Goal: Task Accomplishment & Management: Manage account settings

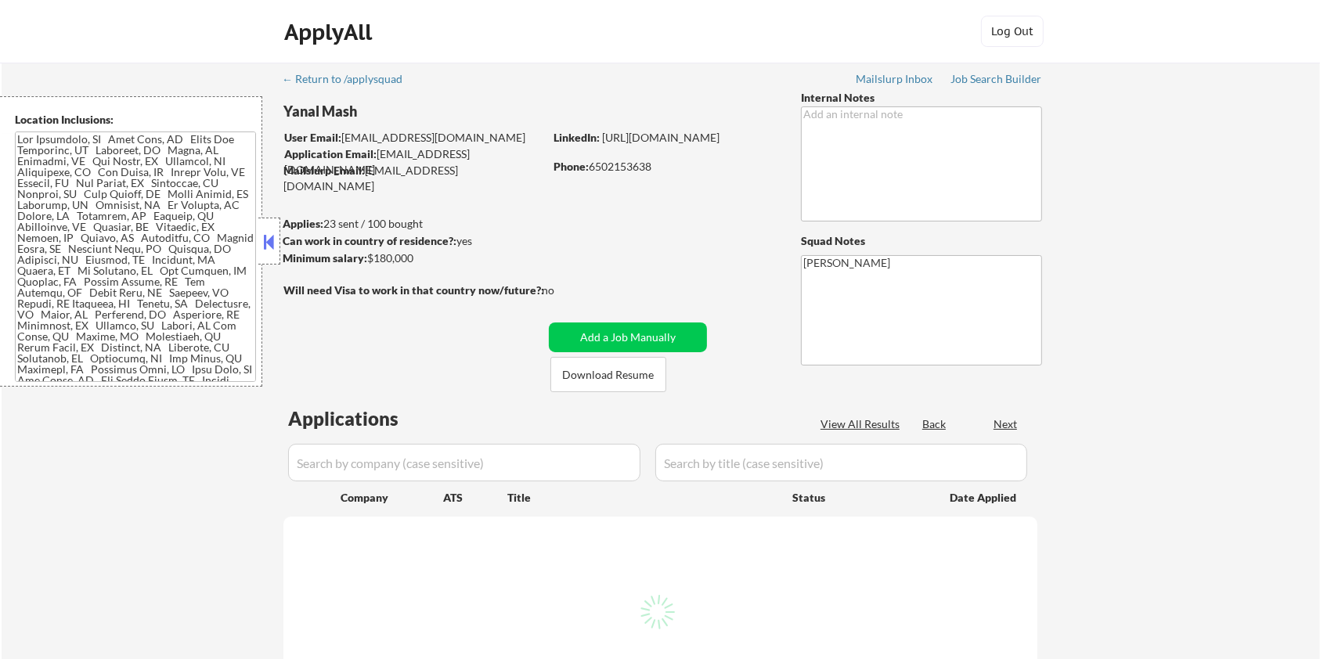
select select ""pending""
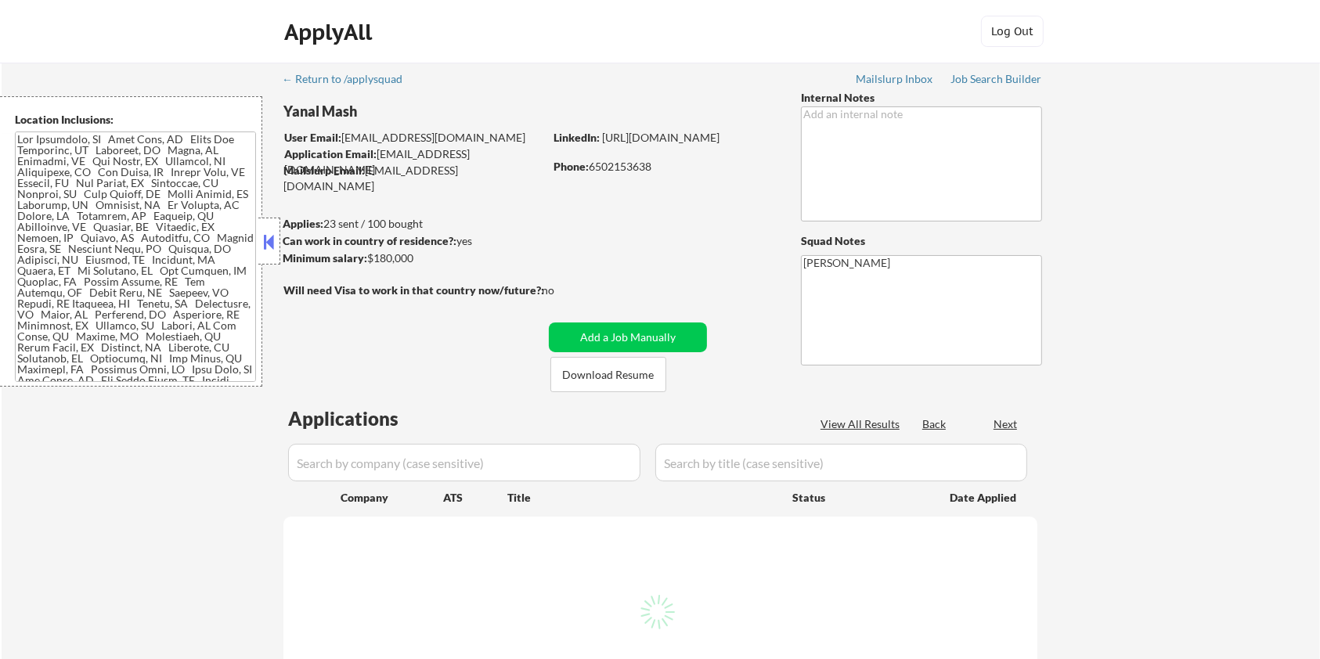
select select ""pending""
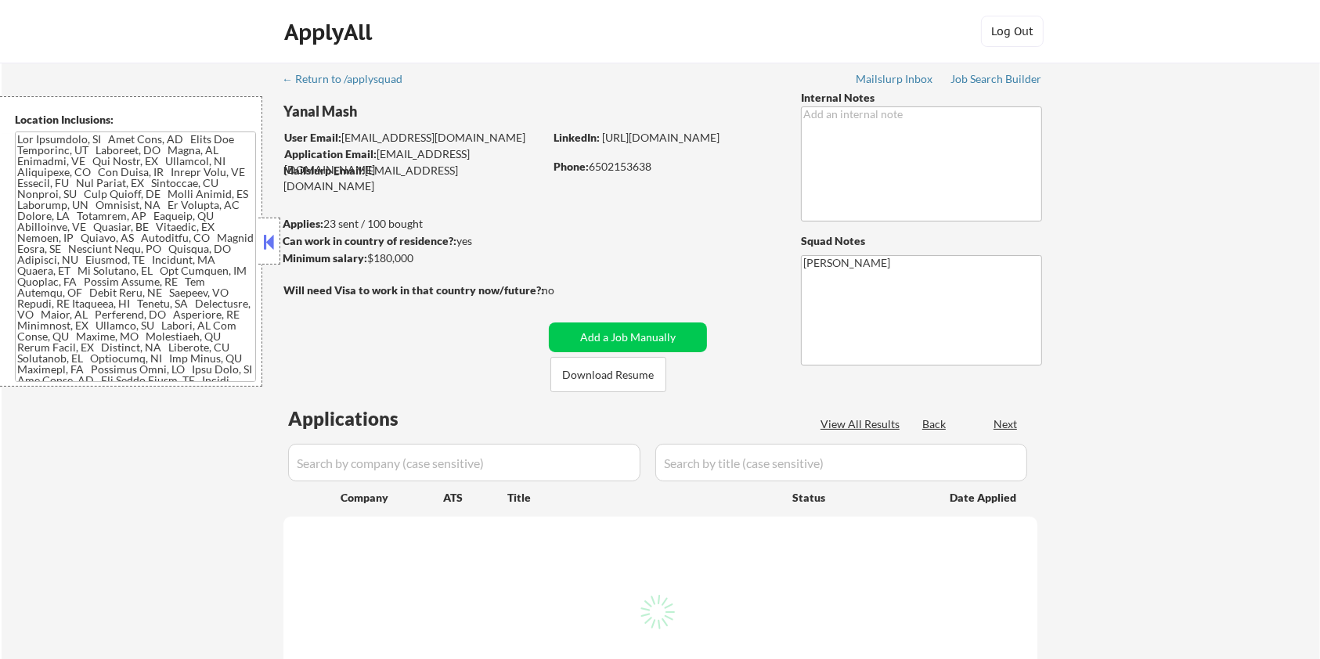
select select ""pending""
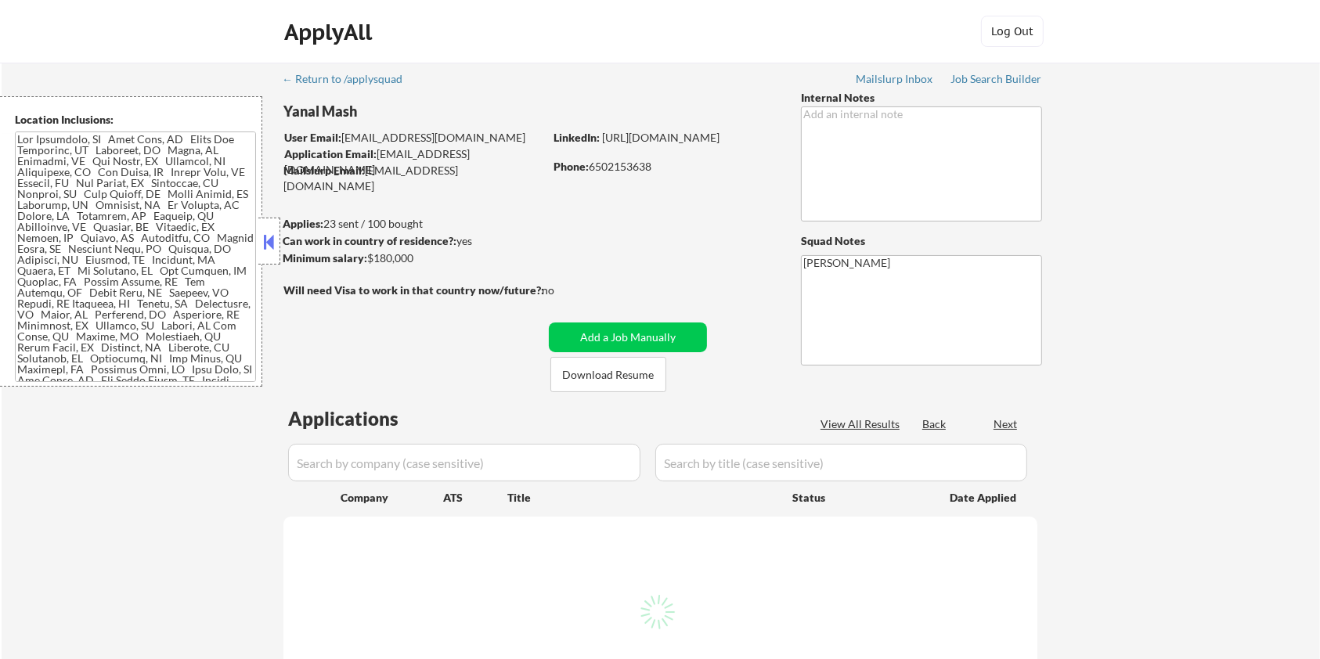
select select ""pending""
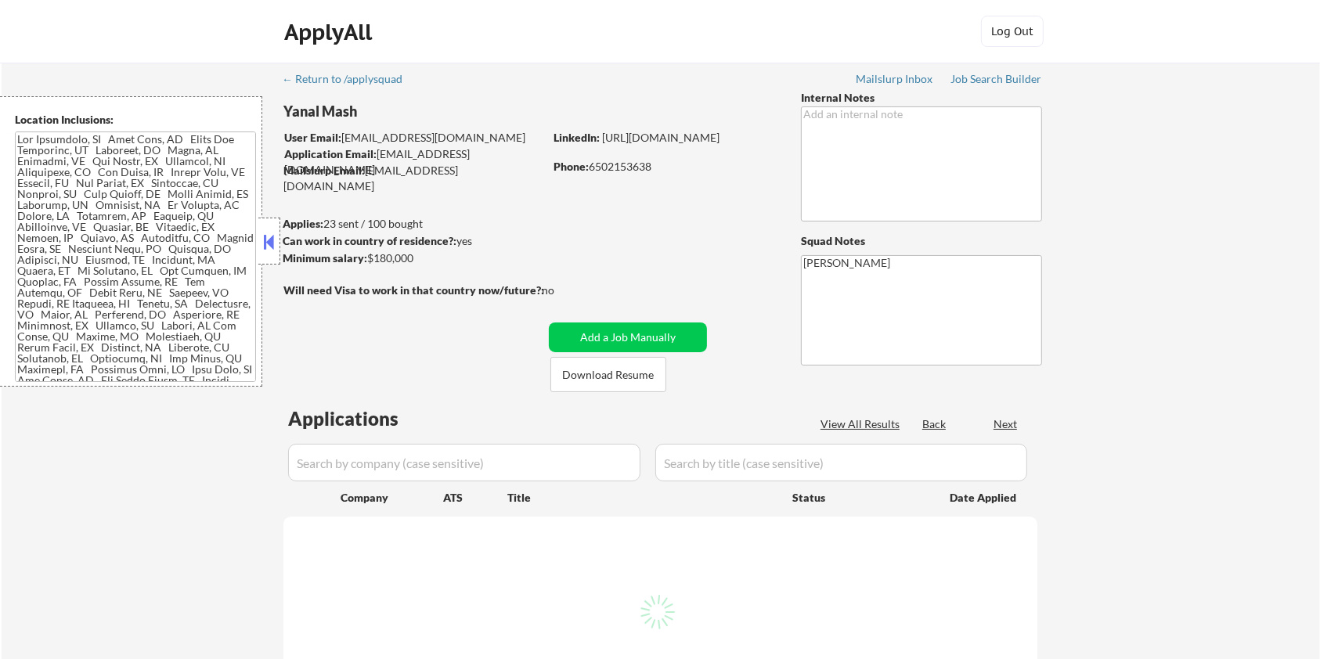
select select ""pending""
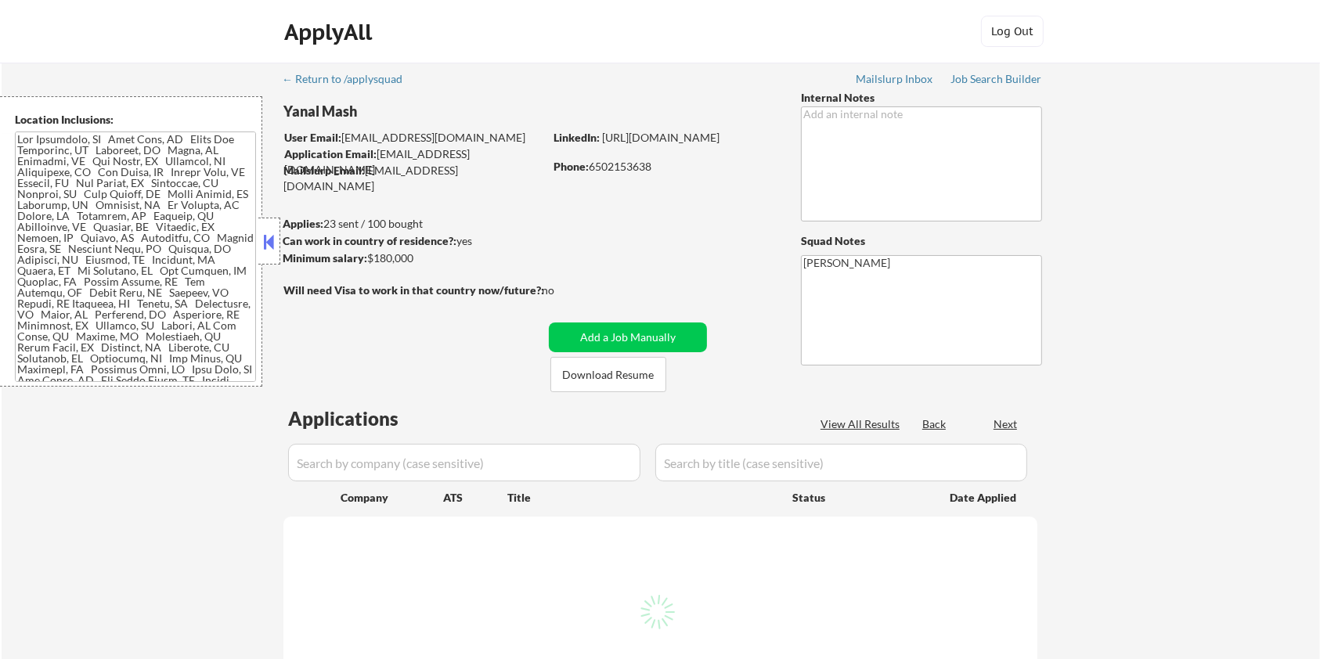
select select ""pending""
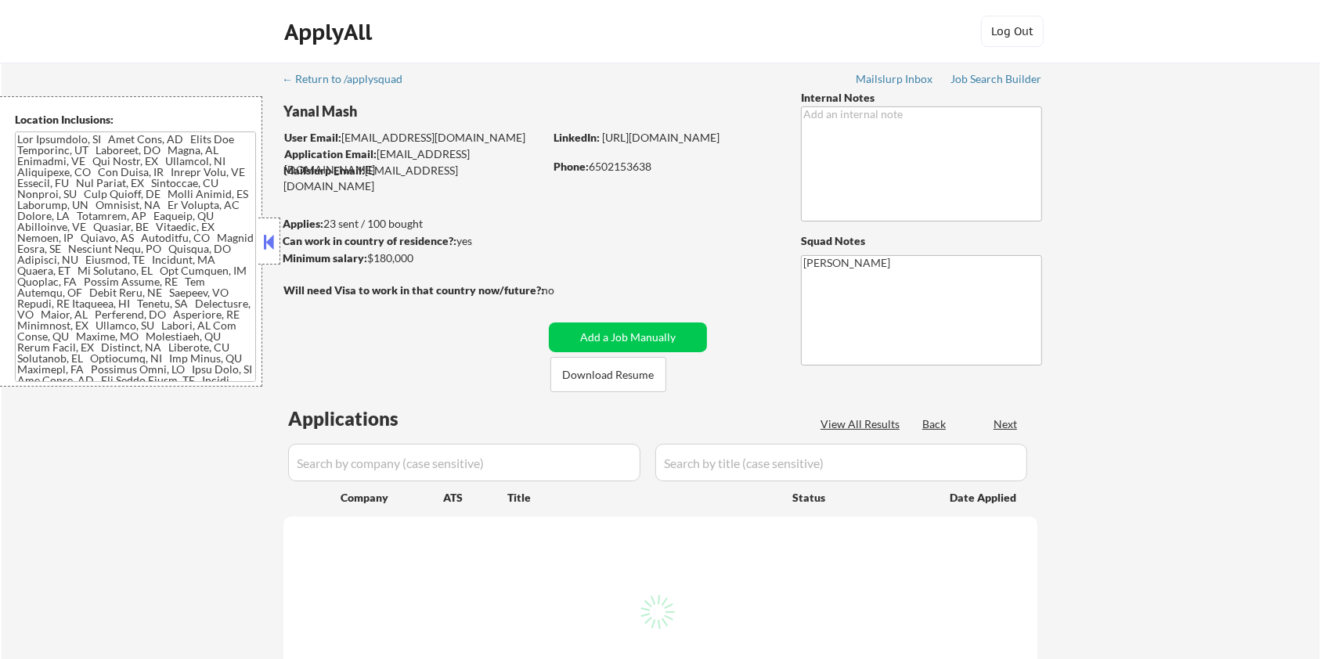
select select ""pending""
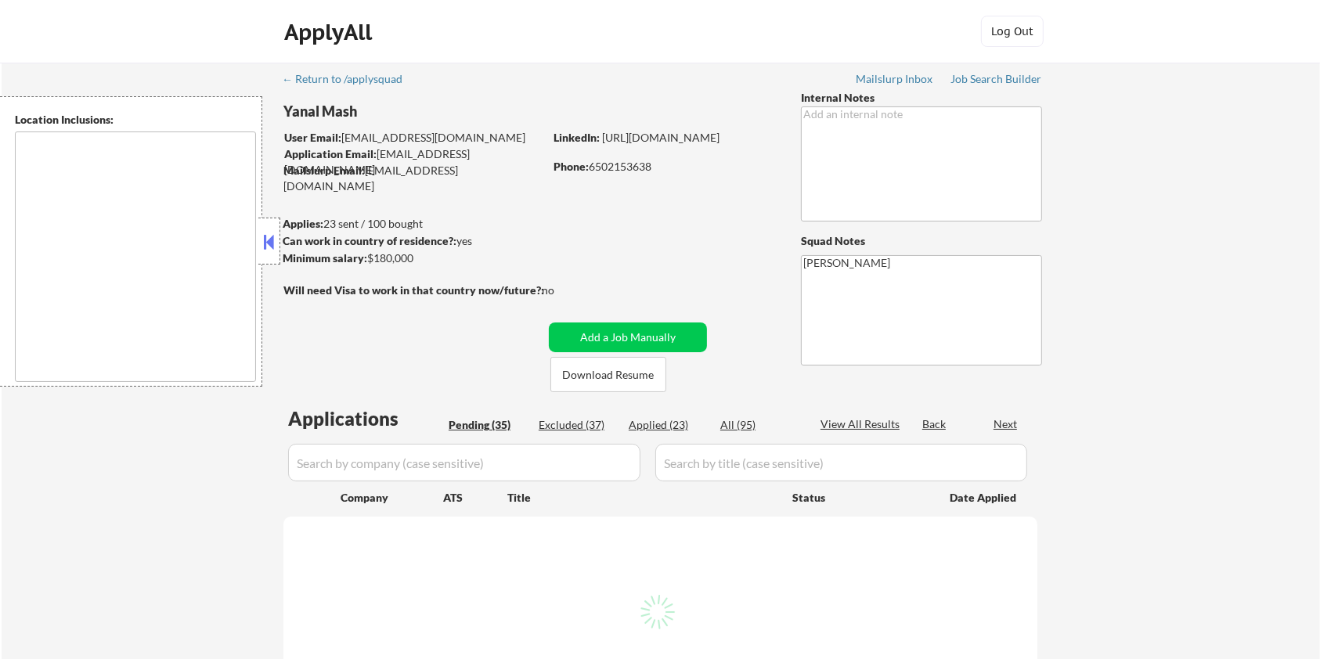
select select ""pending""
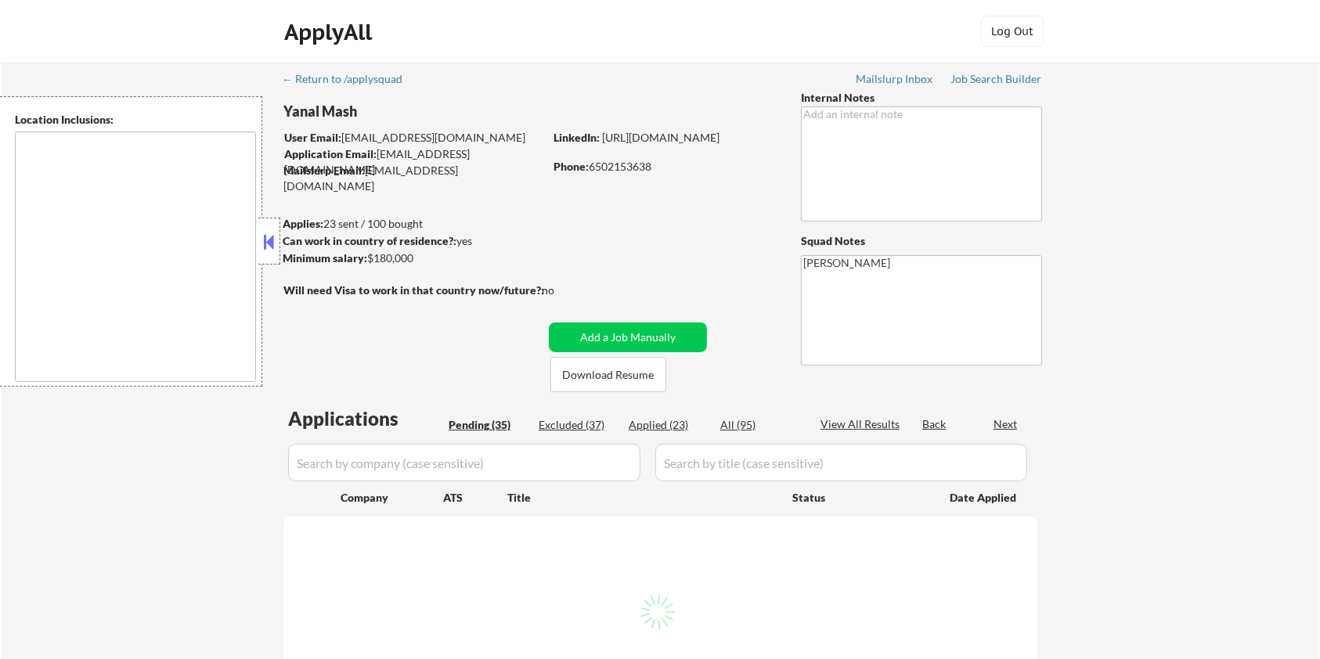
select select ""pending""
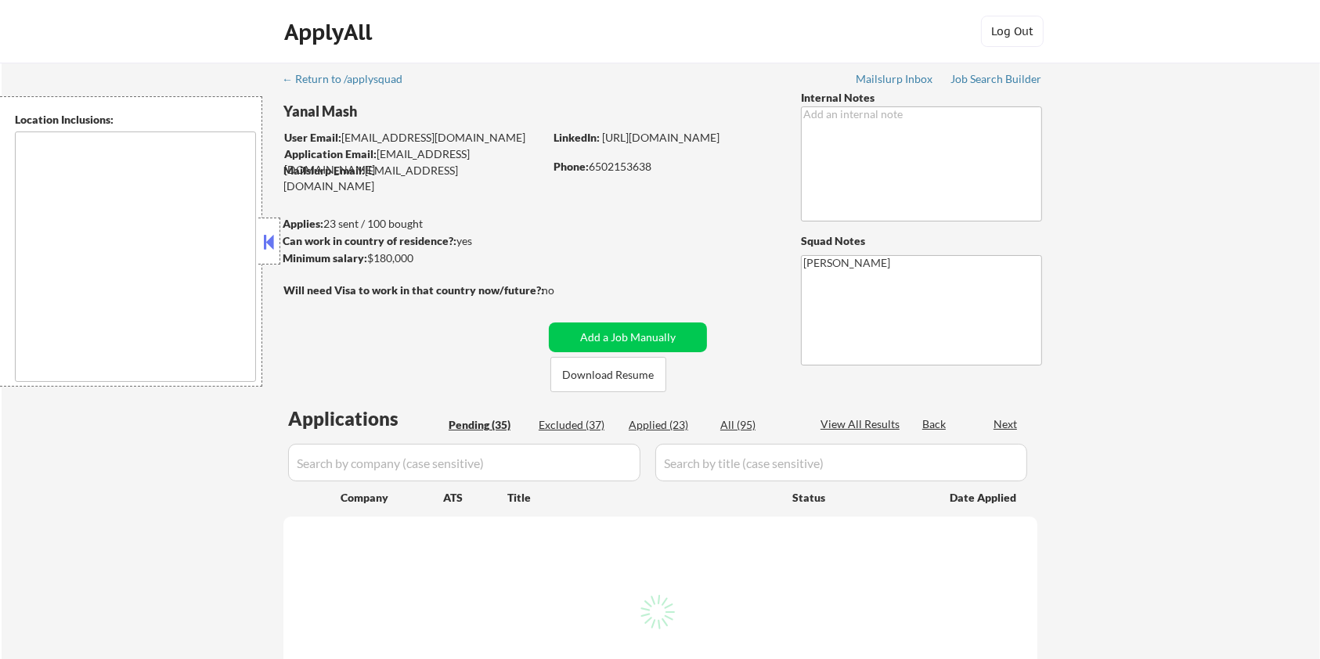
select select ""pending""
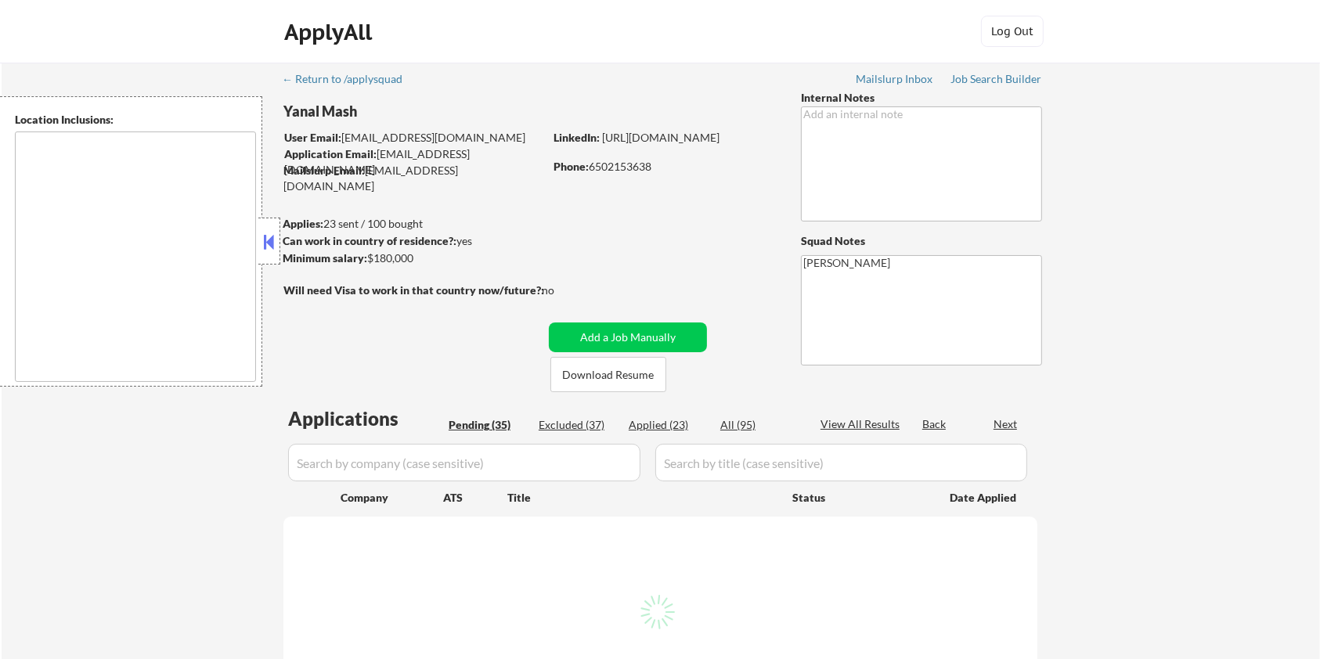
select select ""pending""
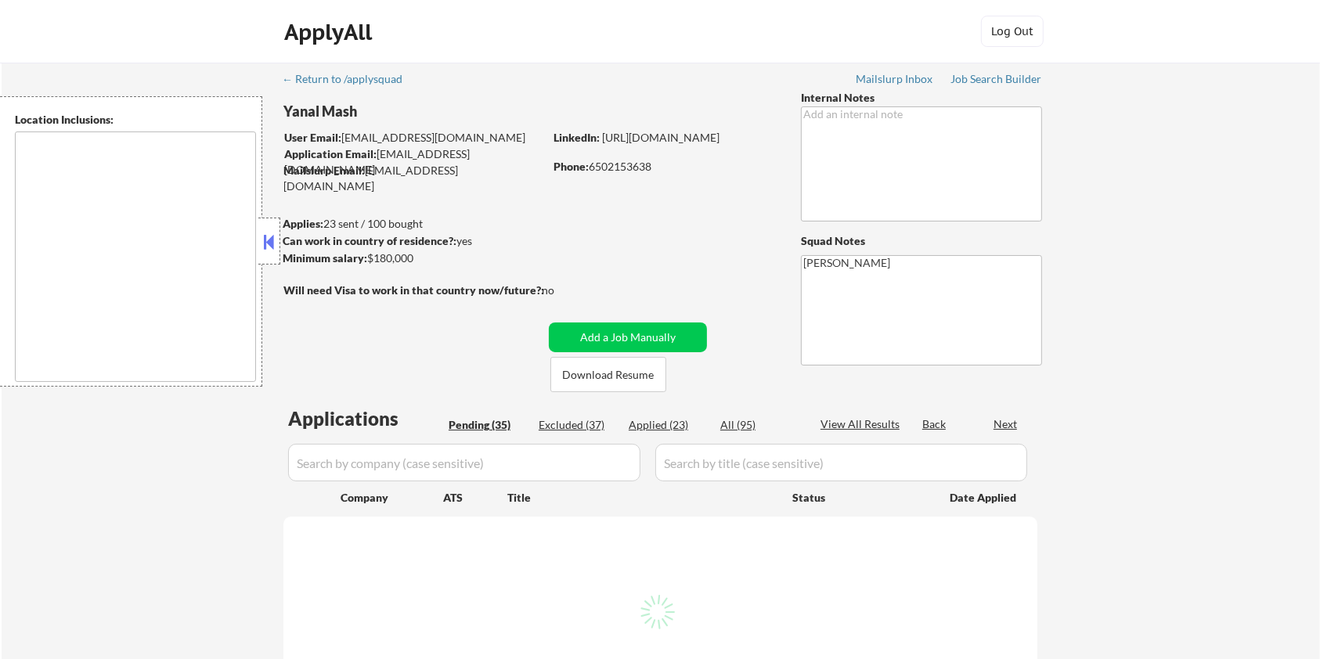
select select ""pending""
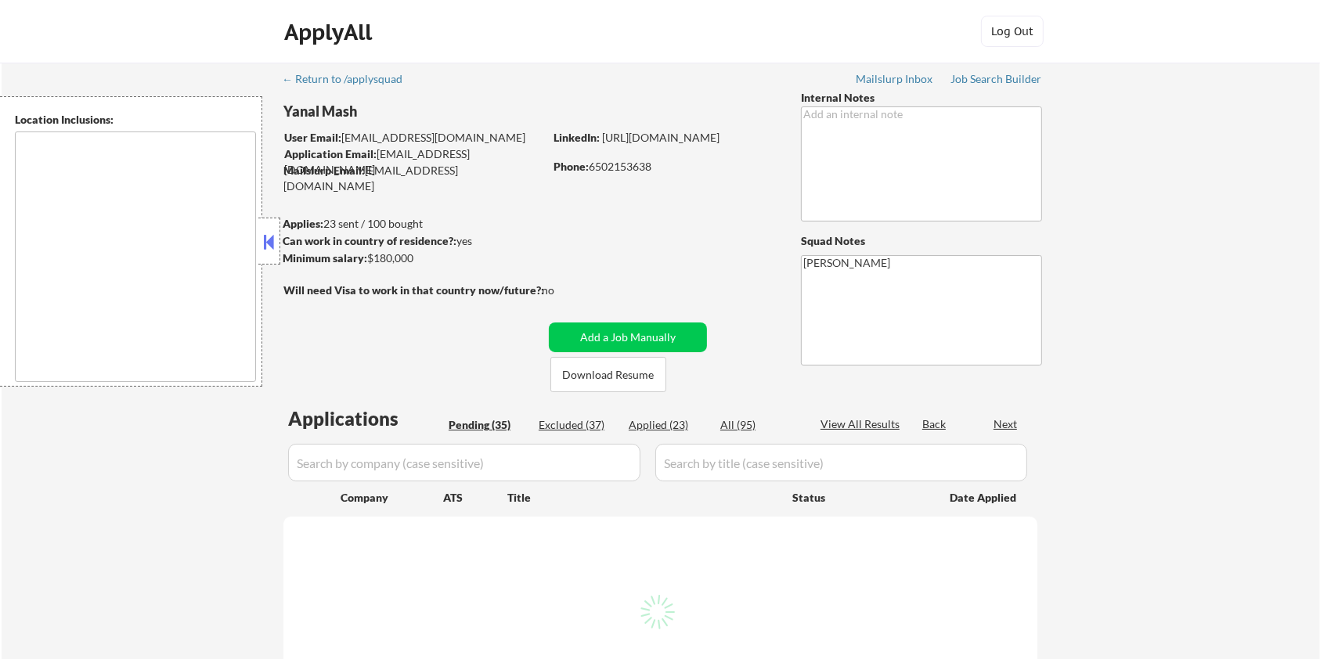
select select ""pending""
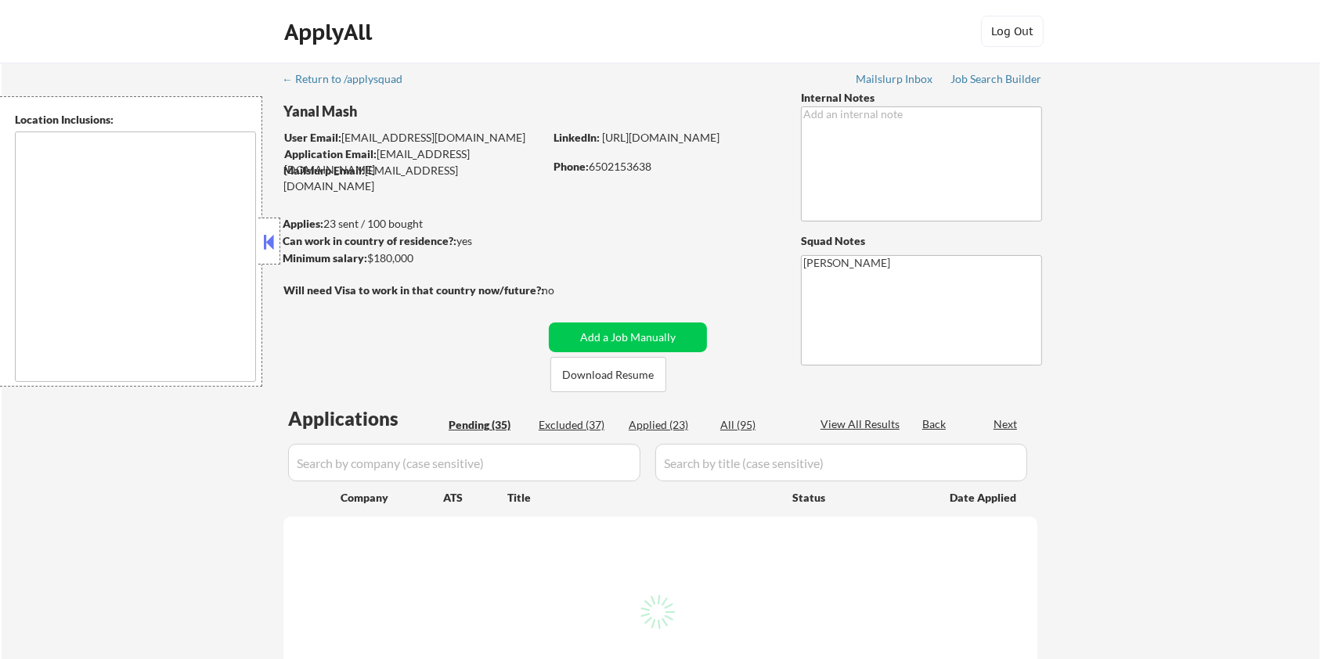
select select ""pending""
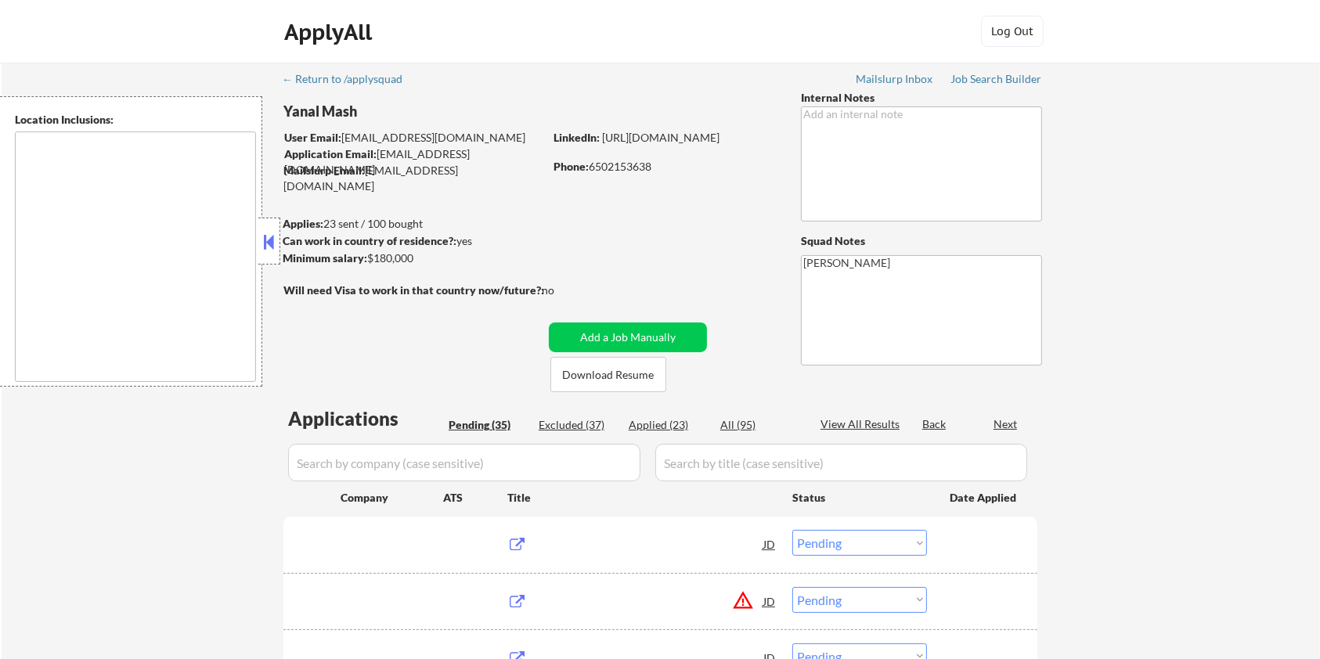
type textarea "San Francisco, CA Daly City, CA South San Francisco, CA Brisbane, CA Colma, CA …"
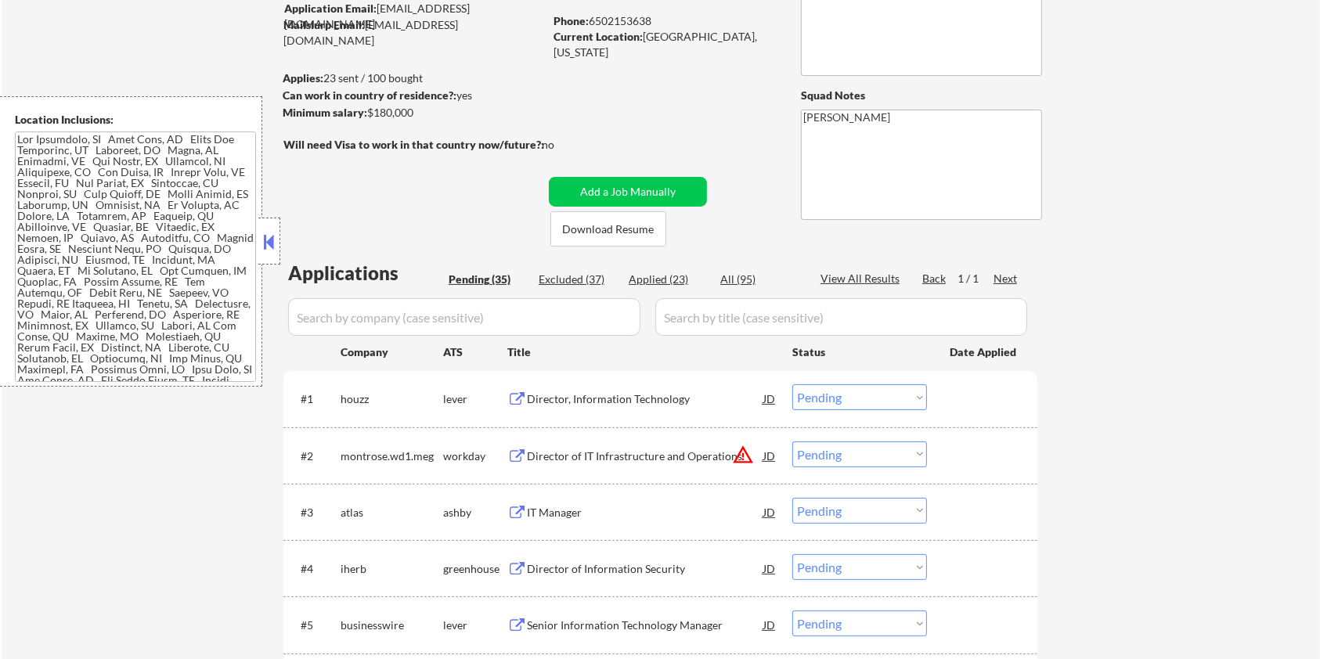
scroll to position [208, 0]
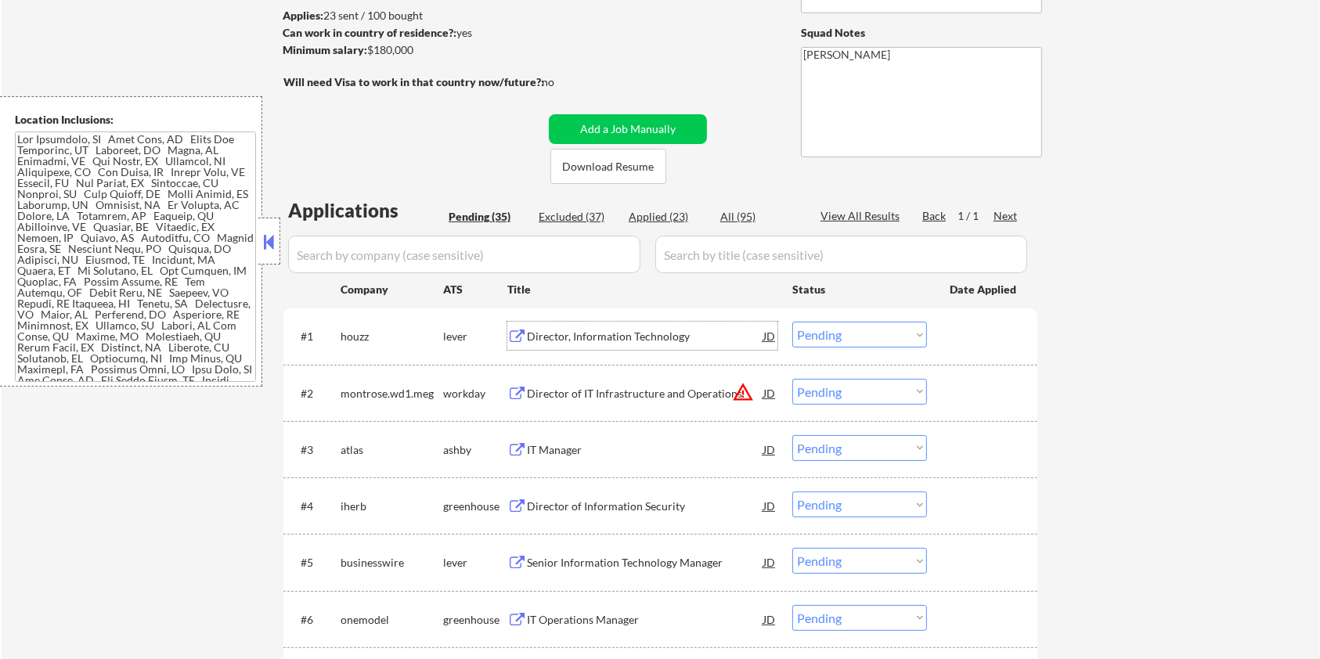
click at [623, 332] on div "Director, Information Technology" at bounding box center [645, 337] width 237 height 16
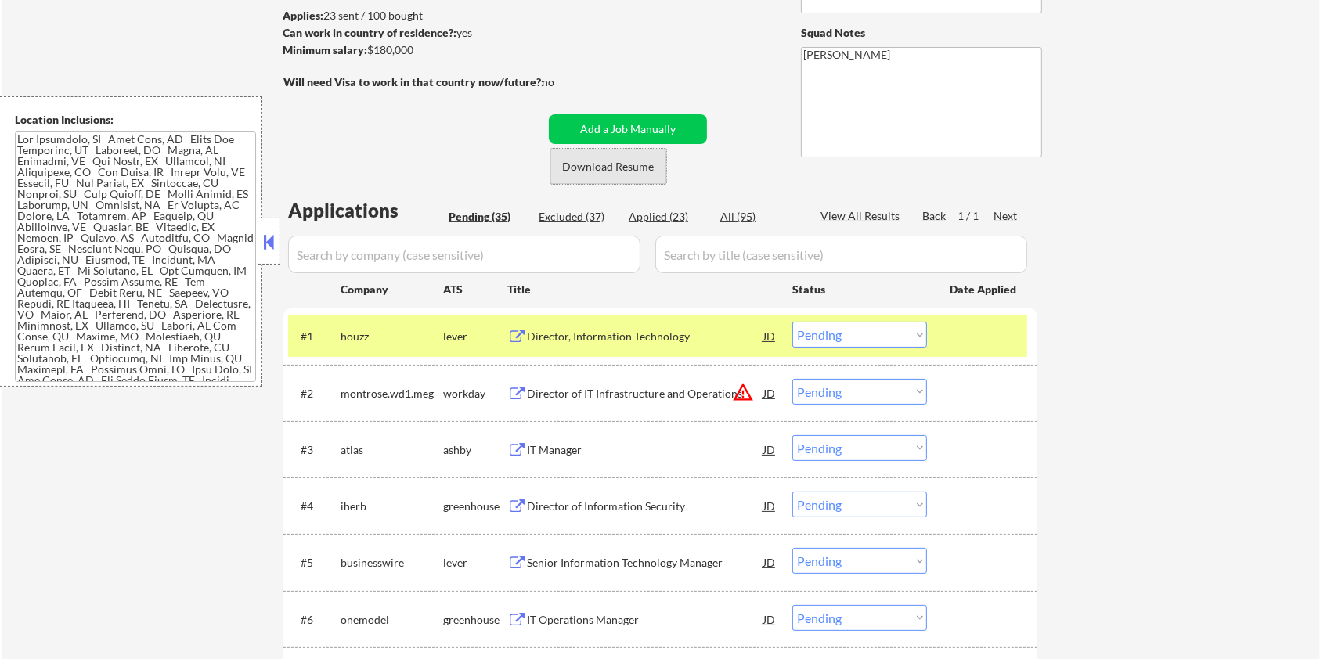
click at [601, 160] on button "Download Resume" at bounding box center [609, 166] width 116 height 35
click at [896, 334] on select "Choose an option... Pending Applied Excluded (Questions) Excluded (Expired) Exc…" at bounding box center [860, 335] width 135 height 26
click at [793, 322] on select "Choose an option... Pending Applied Excluded (Questions) Excluded (Expired) Exc…" at bounding box center [860, 335] width 135 height 26
select select ""pending""
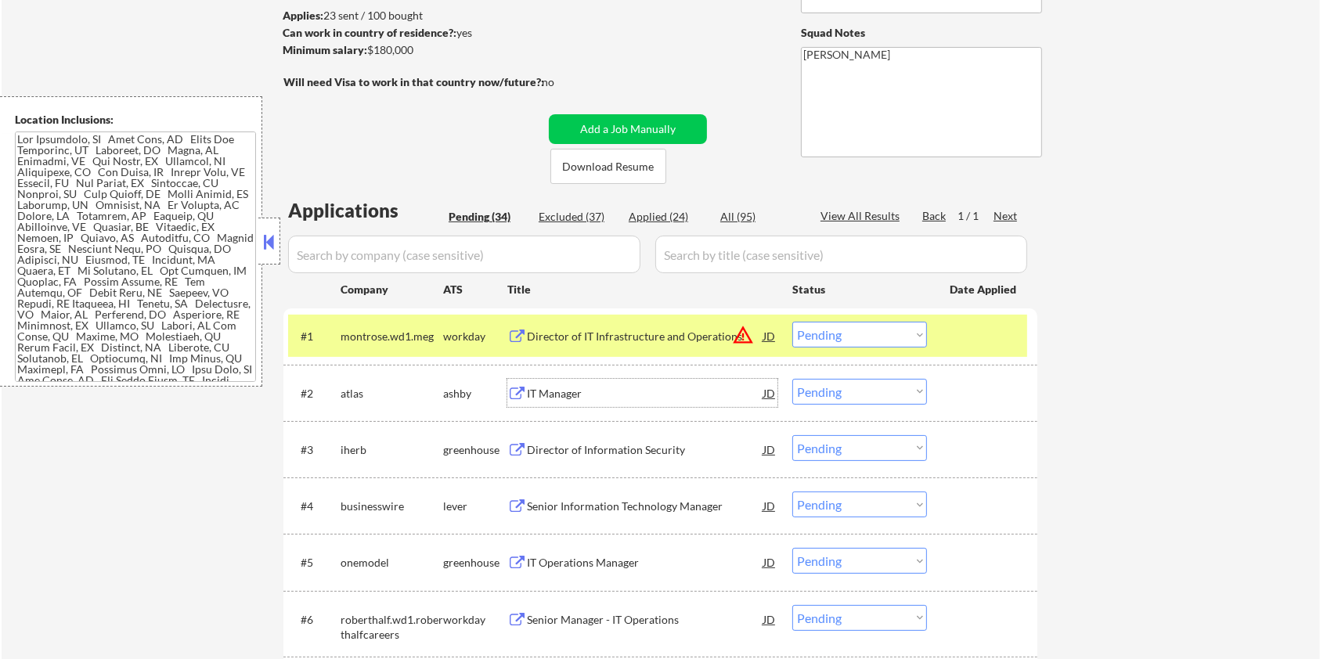
click at [608, 391] on div "IT Manager" at bounding box center [645, 394] width 237 height 16
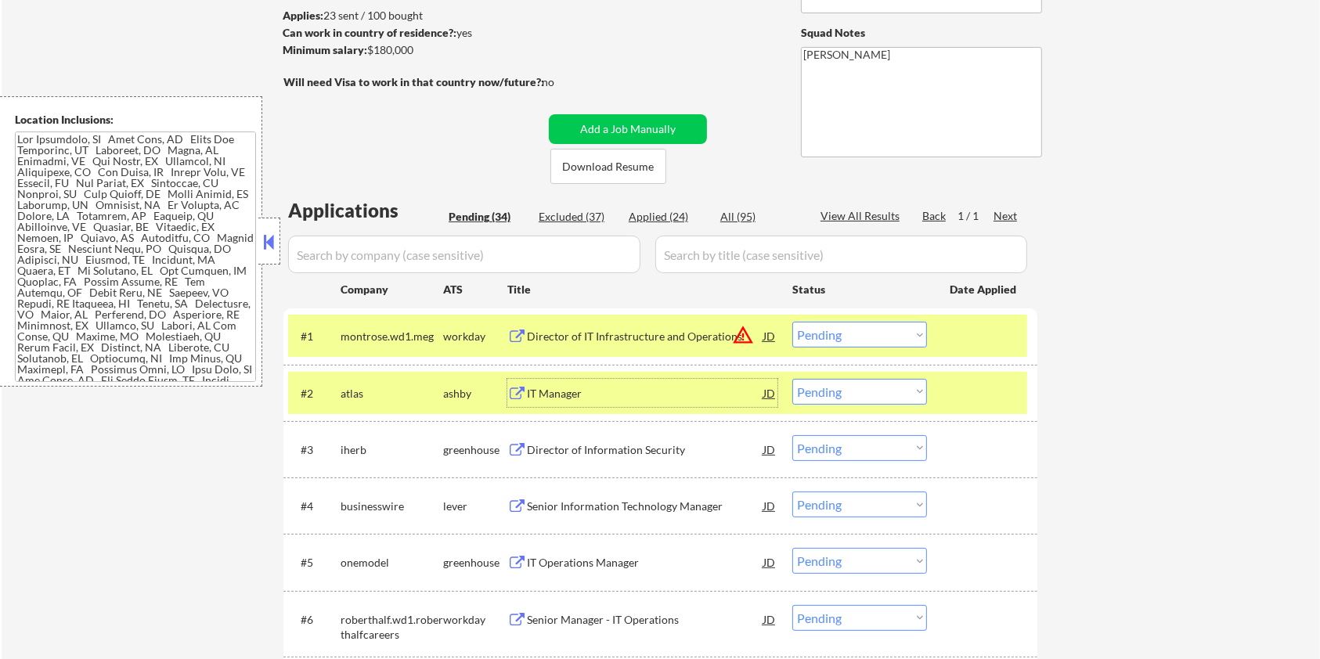
click at [857, 389] on select "Choose an option... Pending Applied Excluded (Questions) Excluded (Expired) Exc…" at bounding box center [860, 392] width 135 height 26
click at [793, 379] on select "Choose an option... Pending Applied Excluded (Questions) Excluded (Expired) Exc…" at bounding box center [860, 392] width 135 height 26
select select ""pending""
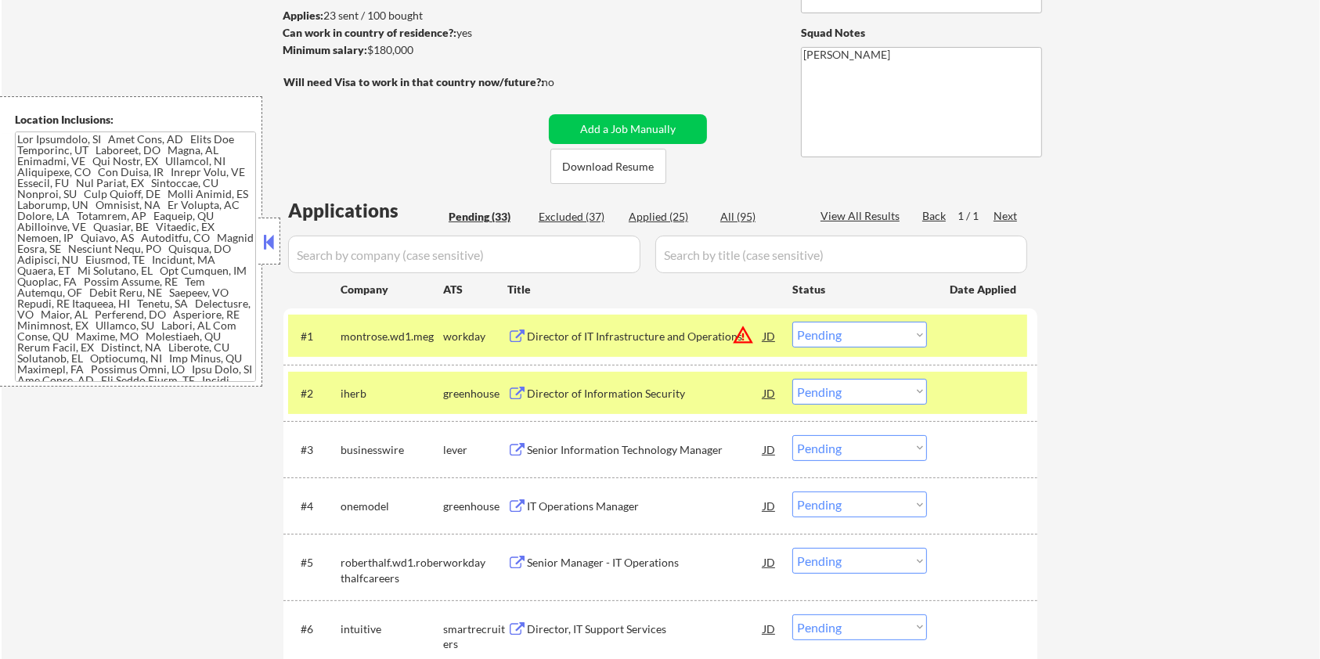
click at [619, 440] on div "Senior Information Technology Manager" at bounding box center [645, 449] width 237 height 28
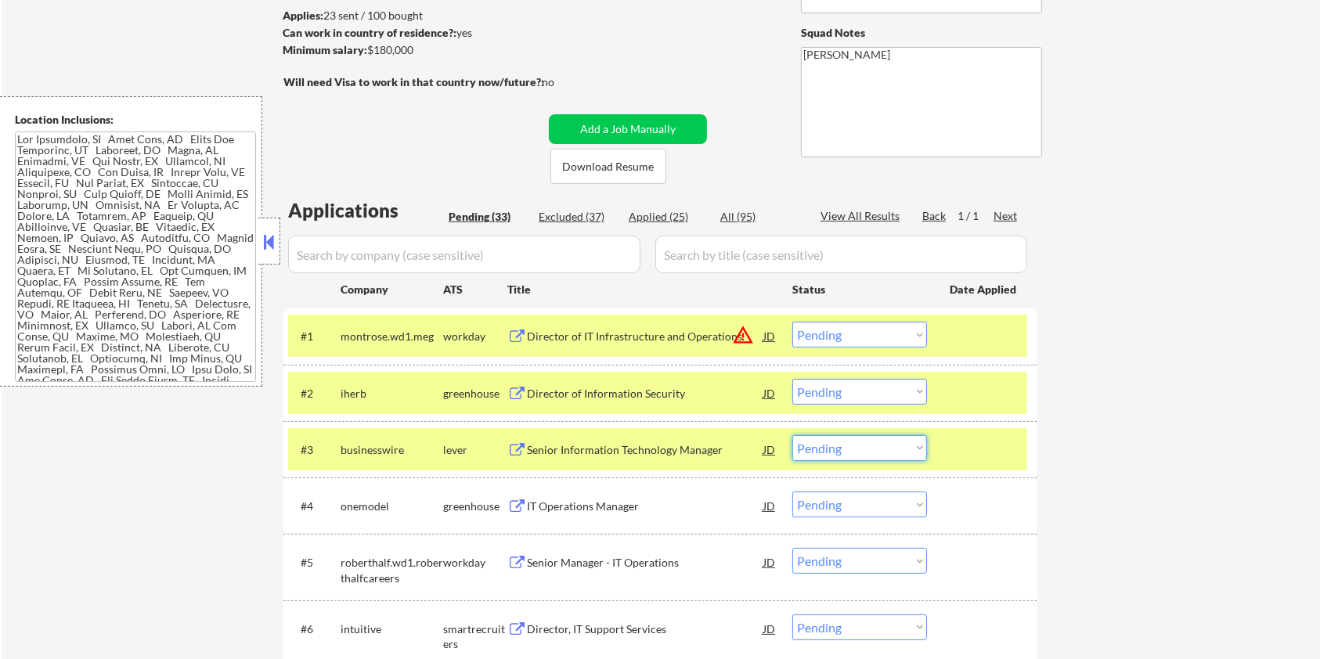
click at [861, 453] on select "Choose an option... Pending Applied Excluded (Questions) Excluded (Expired) Exc…" at bounding box center [860, 448] width 135 height 26
click at [793, 435] on select "Choose an option... Pending Applied Excluded (Questions) Excluded (Expired) Exc…" at bounding box center [860, 448] width 135 height 26
select select ""pending""
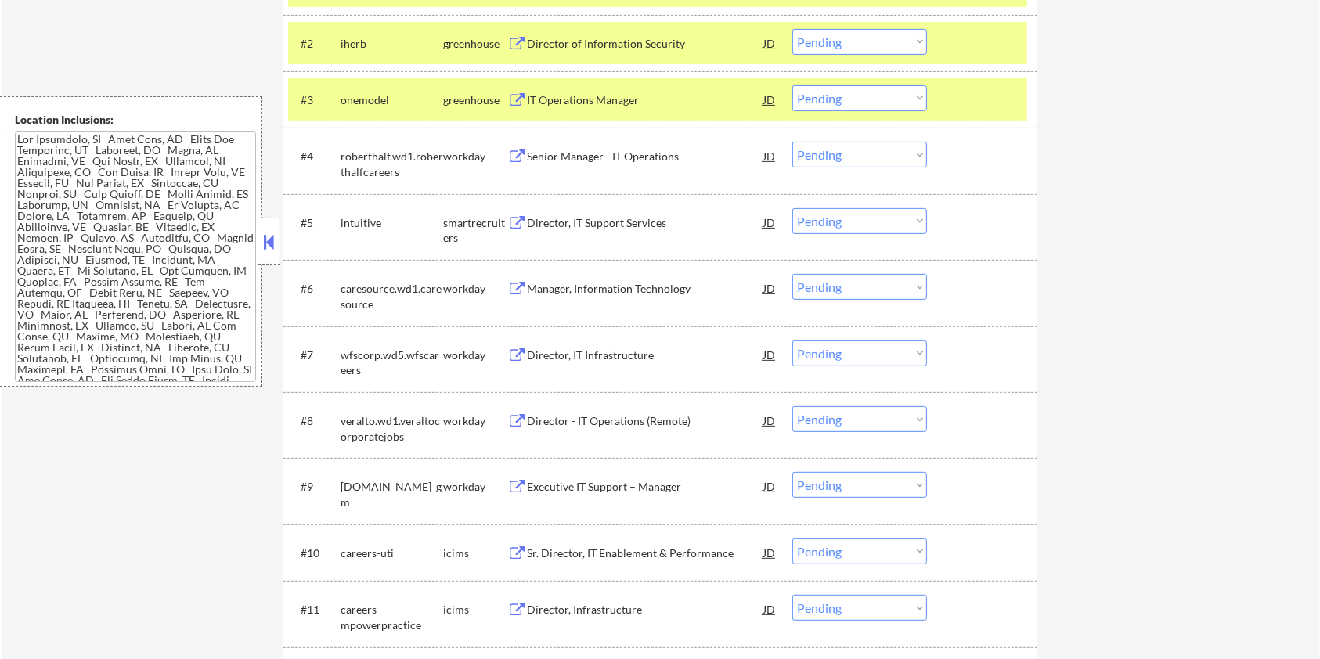
scroll to position [522, 0]
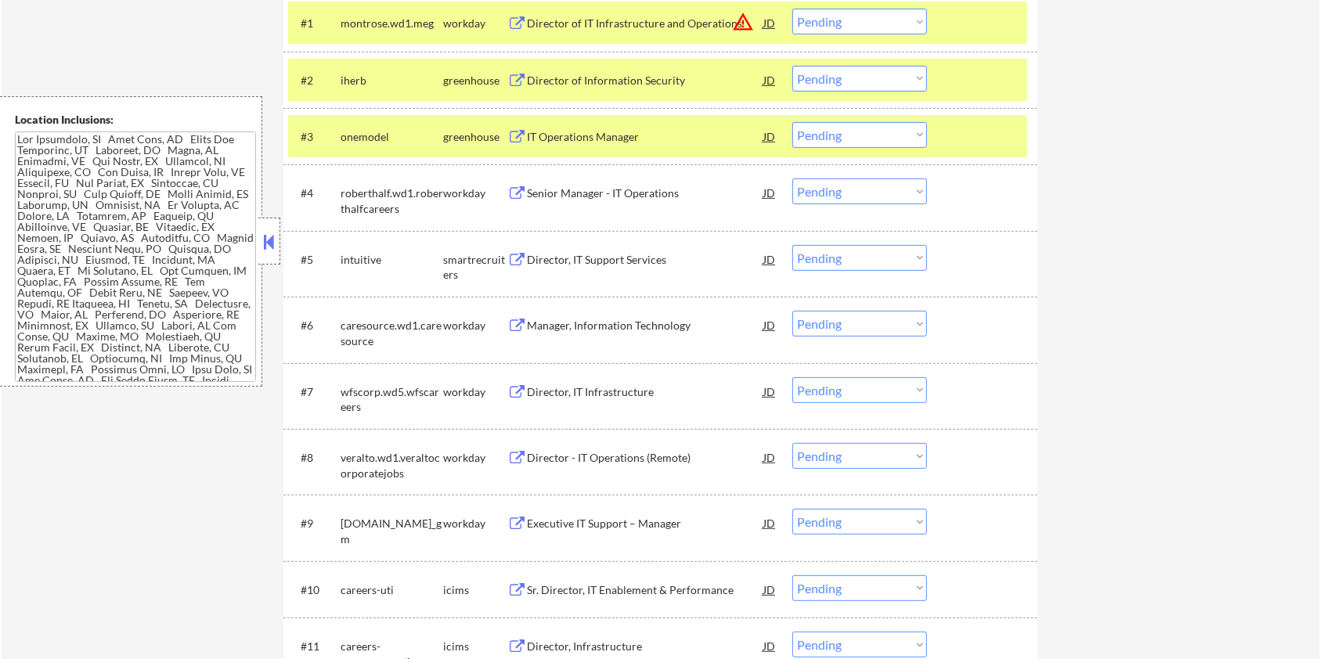
click at [616, 74] on div "Director of Information Security" at bounding box center [645, 81] width 237 height 16
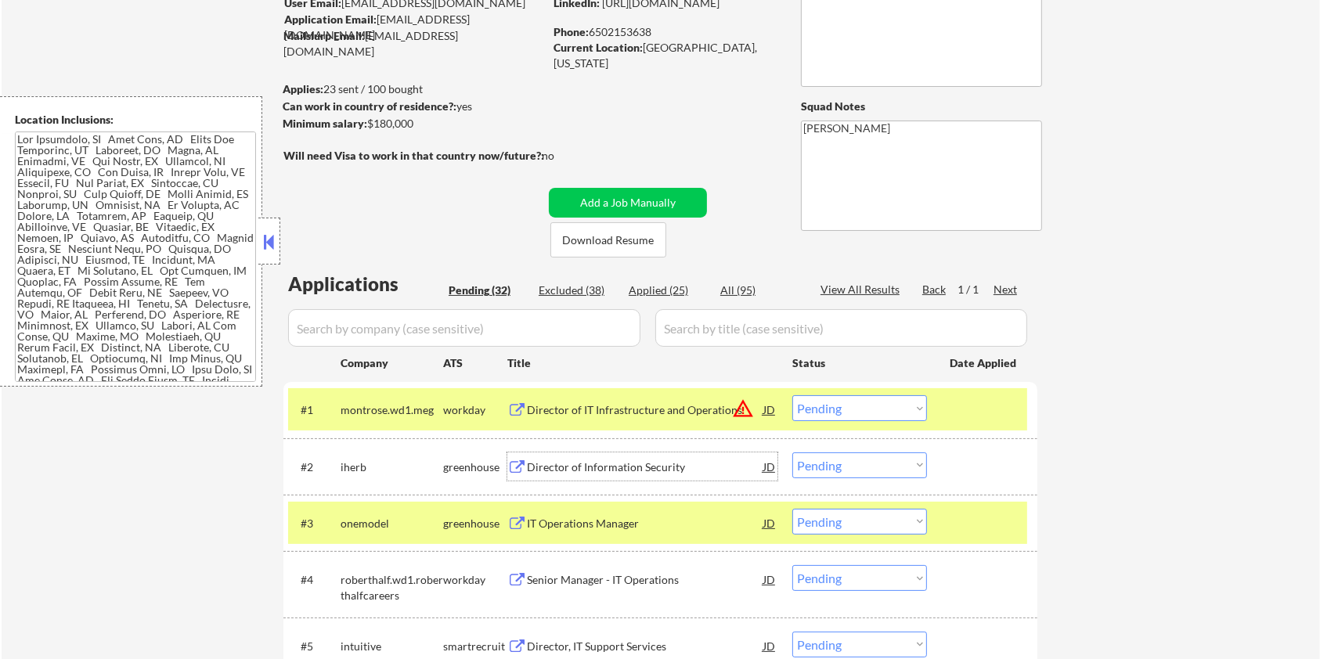
scroll to position [0, 0]
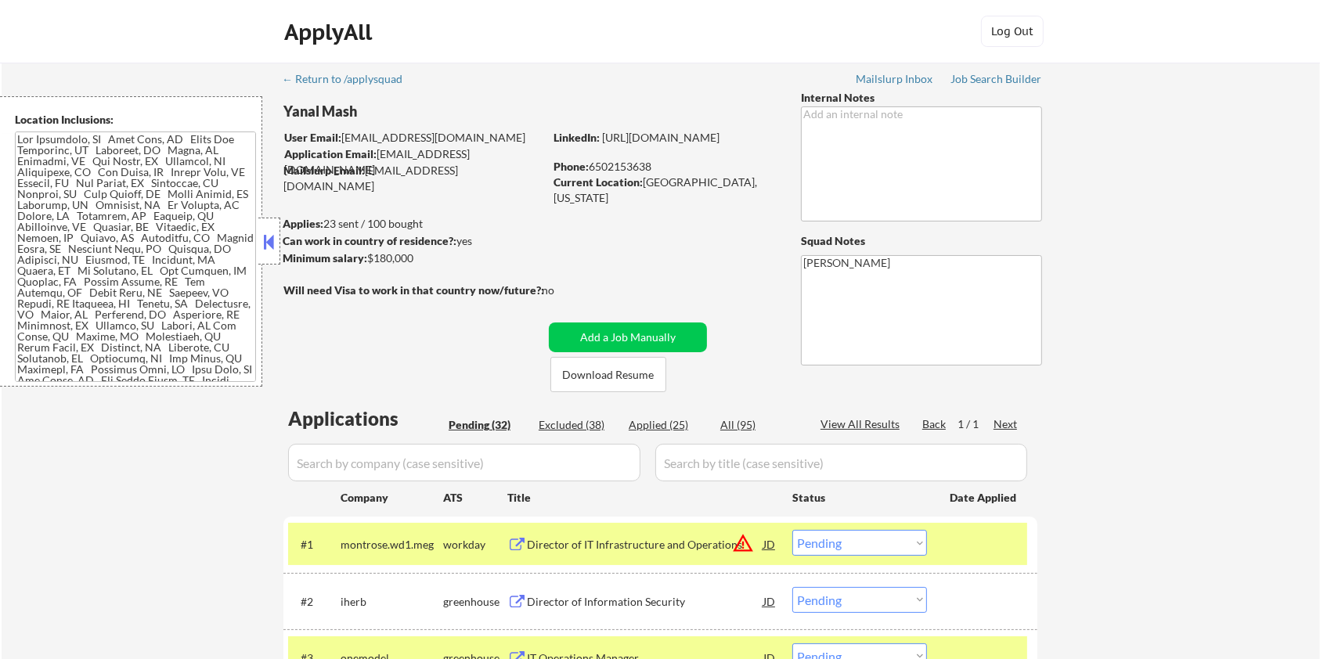
drag, startPoint x: 432, startPoint y: 258, endPoint x: 367, endPoint y: 263, distance: 65.2
click at [367, 263] on div "Minimum salary: $180,000" at bounding box center [413, 259] width 261 height 16
copy div "$180,000"
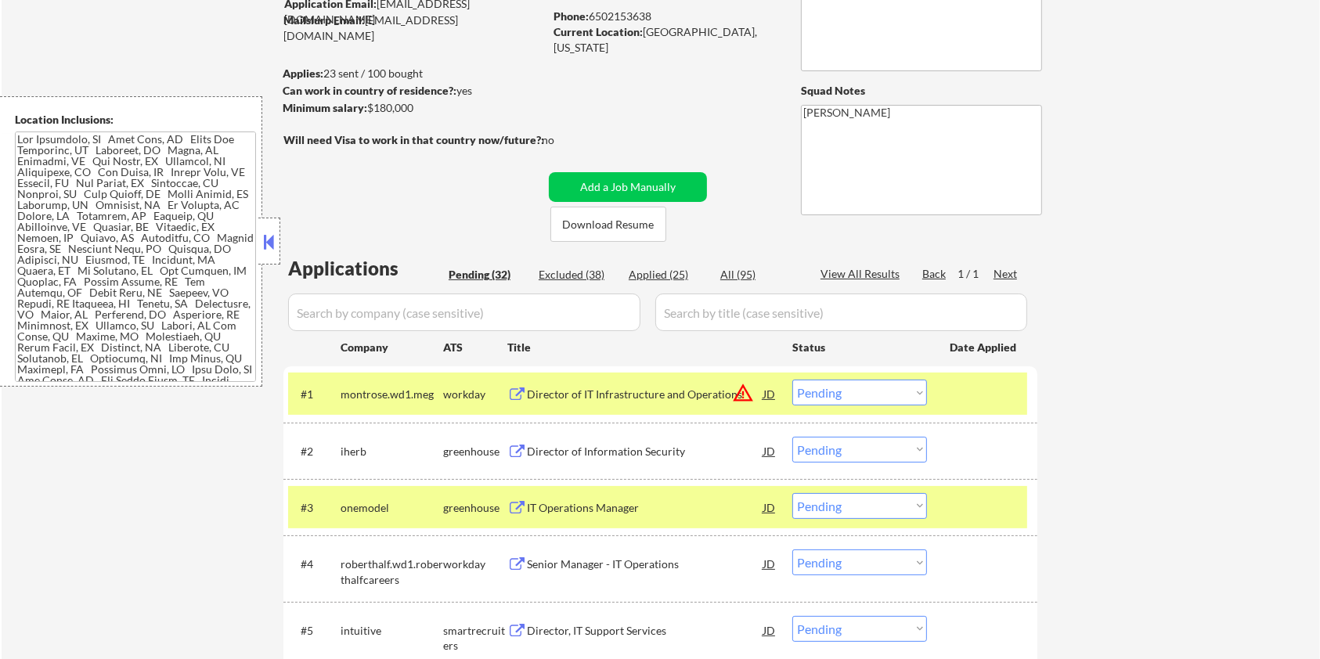
scroll to position [208, 0]
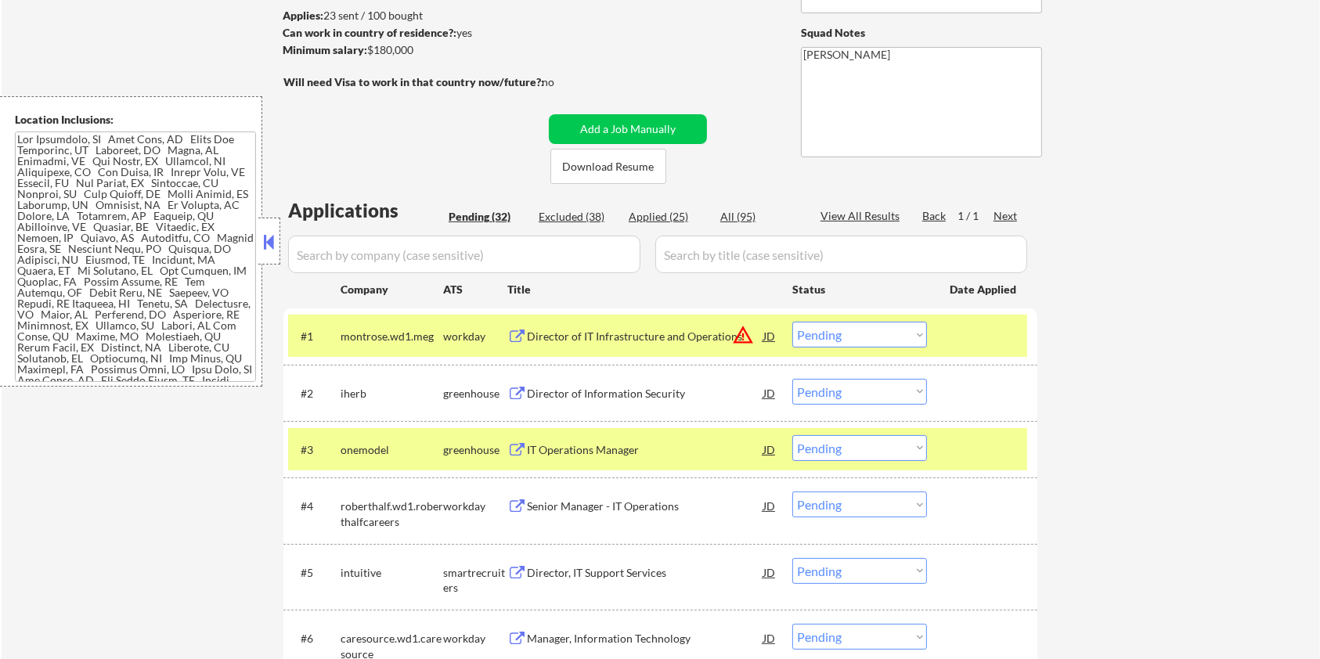
click at [861, 392] on select "Choose an option... Pending Applied Excluded (Questions) Excluded (Expired) Exc…" at bounding box center [860, 392] width 135 height 26
click at [793, 379] on select "Choose an option... Pending Applied Excluded (Questions) Excluded (Expired) Exc…" at bounding box center [860, 392] width 135 height 26
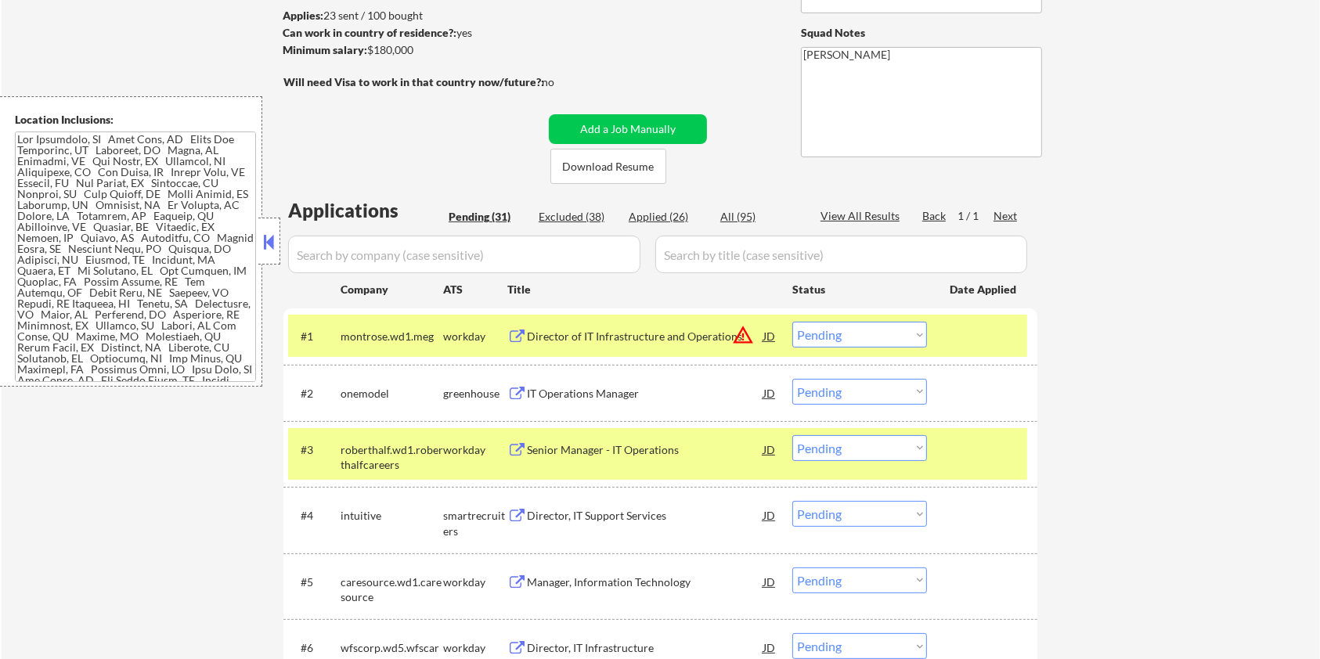
click at [515, 392] on button at bounding box center [517, 394] width 20 height 15
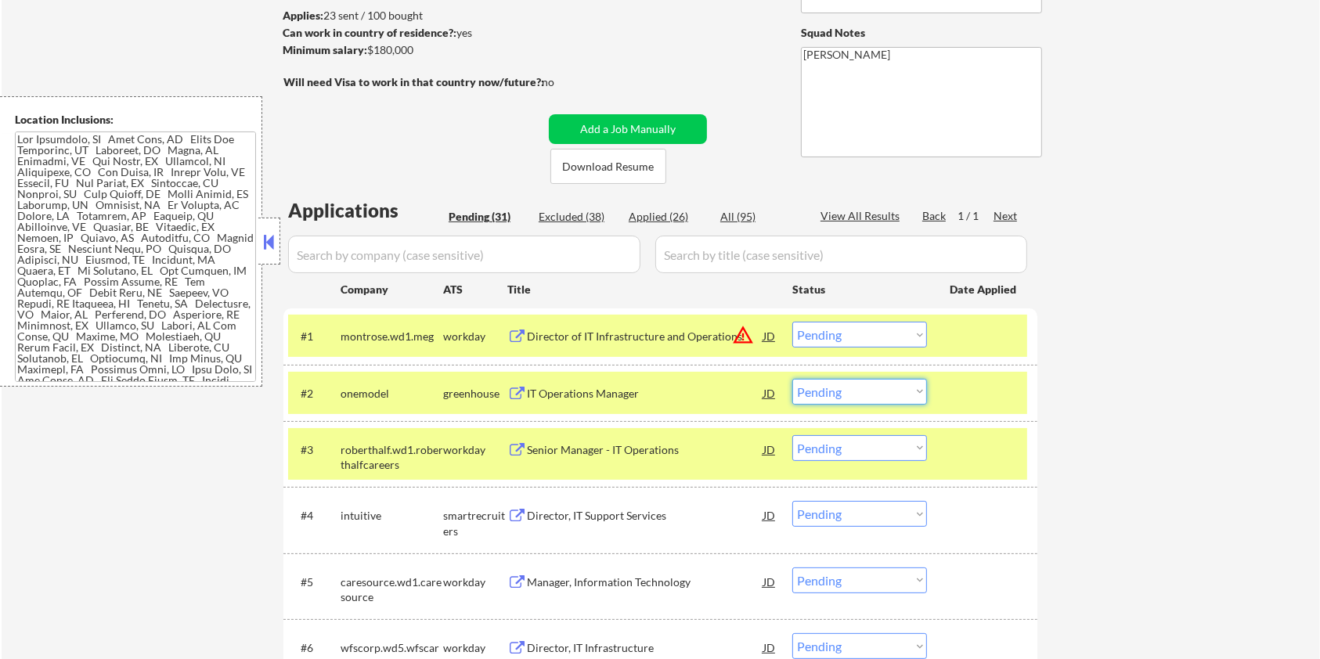
click at [869, 390] on select "Choose an option... Pending Applied Excluded (Questions) Excluded (Expired) Exc…" at bounding box center [860, 392] width 135 height 26
click at [793, 379] on select "Choose an option... Pending Applied Excluded (Questions) Excluded (Expired) Exc…" at bounding box center [860, 392] width 135 height 26
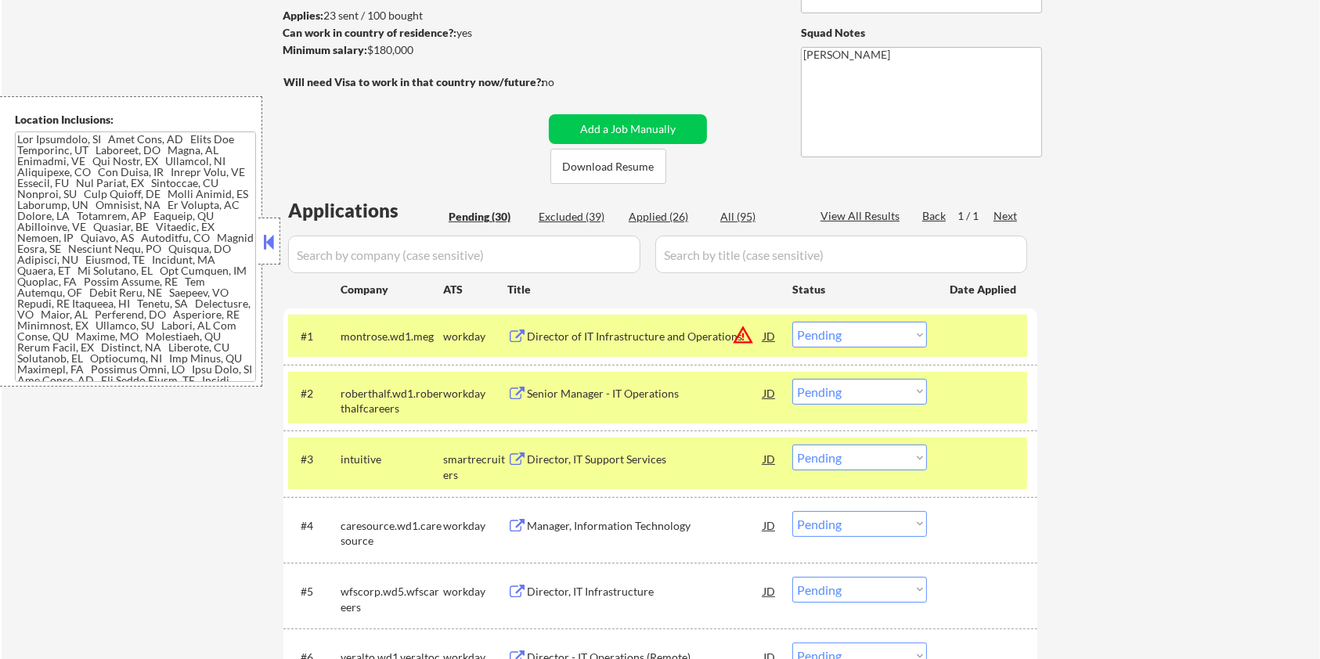
click at [608, 386] on div "Senior Manager - IT Operations" at bounding box center [645, 394] width 237 height 16
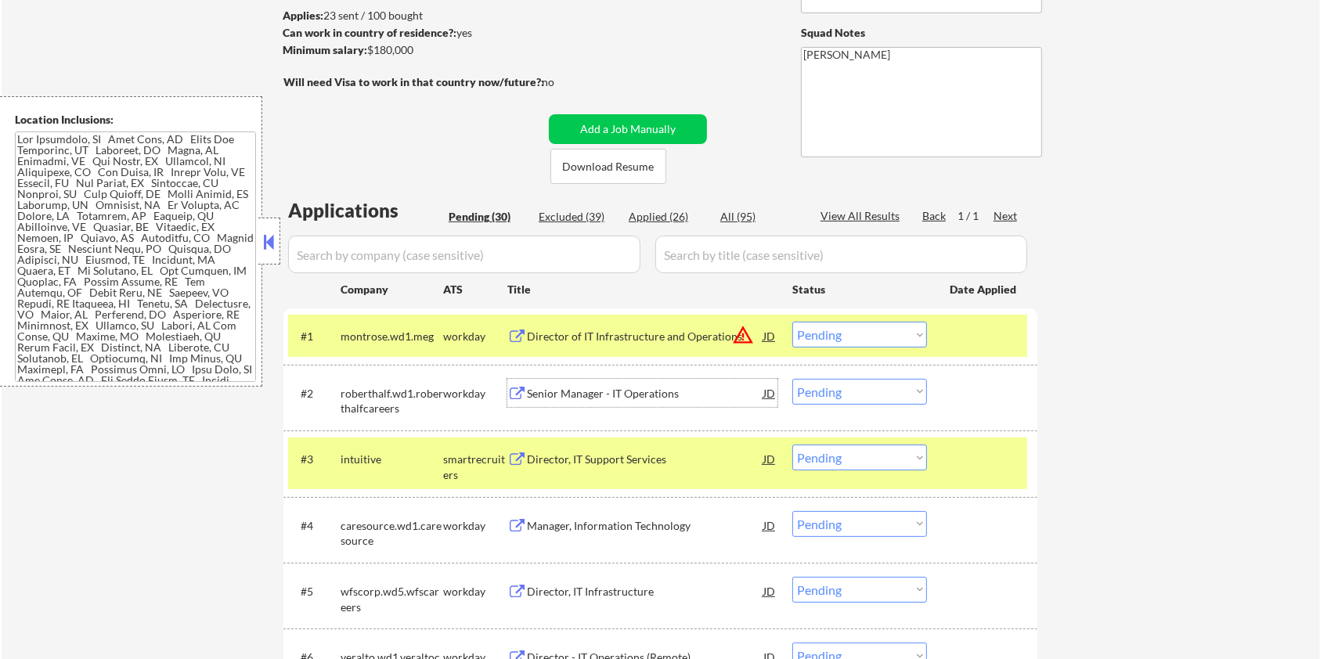
click at [863, 392] on select "Choose an option... Pending Applied Excluded (Questions) Excluded (Expired) Exc…" at bounding box center [860, 392] width 135 height 26
click at [793, 379] on select "Choose an option... Pending Applied Excluded (Questions) Excluded (Expired) Exc…" at bounding box center [860, 392] width 135 height 26
click at [566, 396] on div "Director, IT Support Services" at bounding box center [645, 394] width 237 height 16
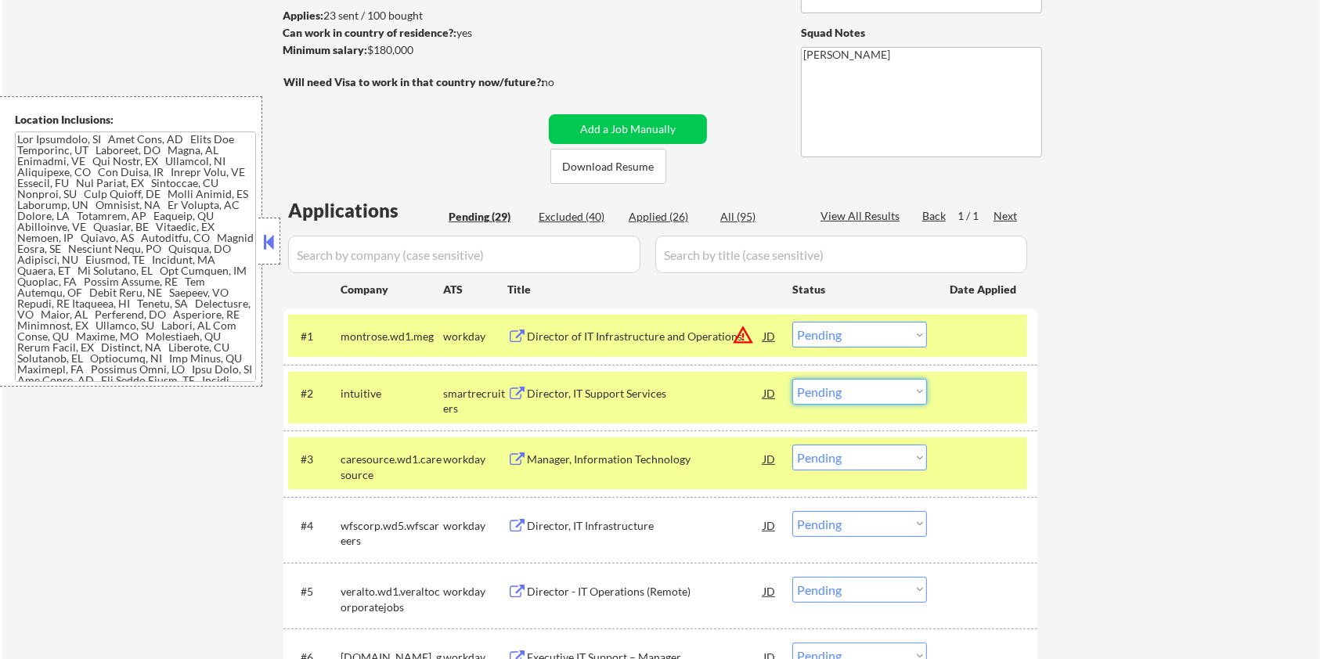
click at [856, 392] on select "Choose an option... Pending Applied Excluded (Questions) Excluded (Expired) Exc…" at bounding box center [860, 392] width 135 height 26
click at [793, 379] on select "Choose an option... Pending Applied Excluded (Questions) Excluded (Expired) Exc…" at bounding box center [860, 392] width 135 height 26
click at [606, 397] on div "Manager, Information Technology" at bounding box center [645, 394] width 237 height 16
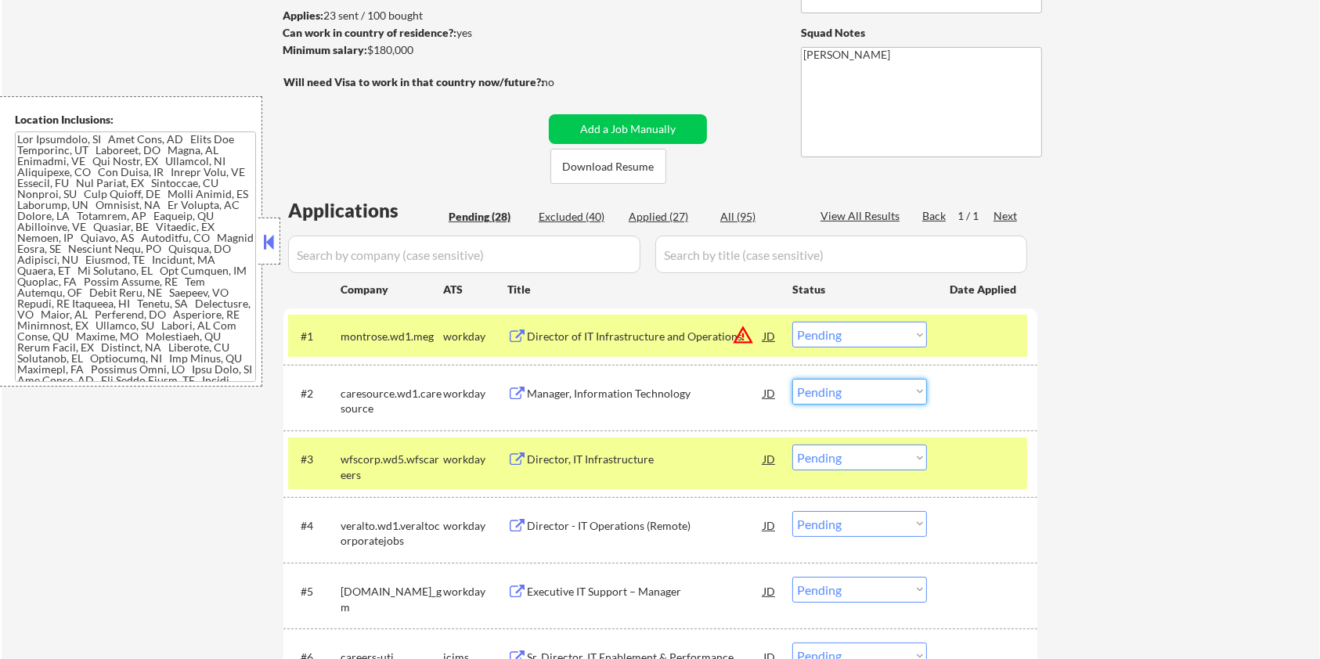
click at [833, 389] on select "Choose an option... Pending Applied Excluded (Questions) Excluded (Expired) Exc…" at bounding box center [860, 392] width 135 height 26
click at [793, 379] on select "Choose an option... Pending Applied Excluded (Questions) Excluded (Expired) Exc…" at bounding box center [860, 392] width 135 height 26
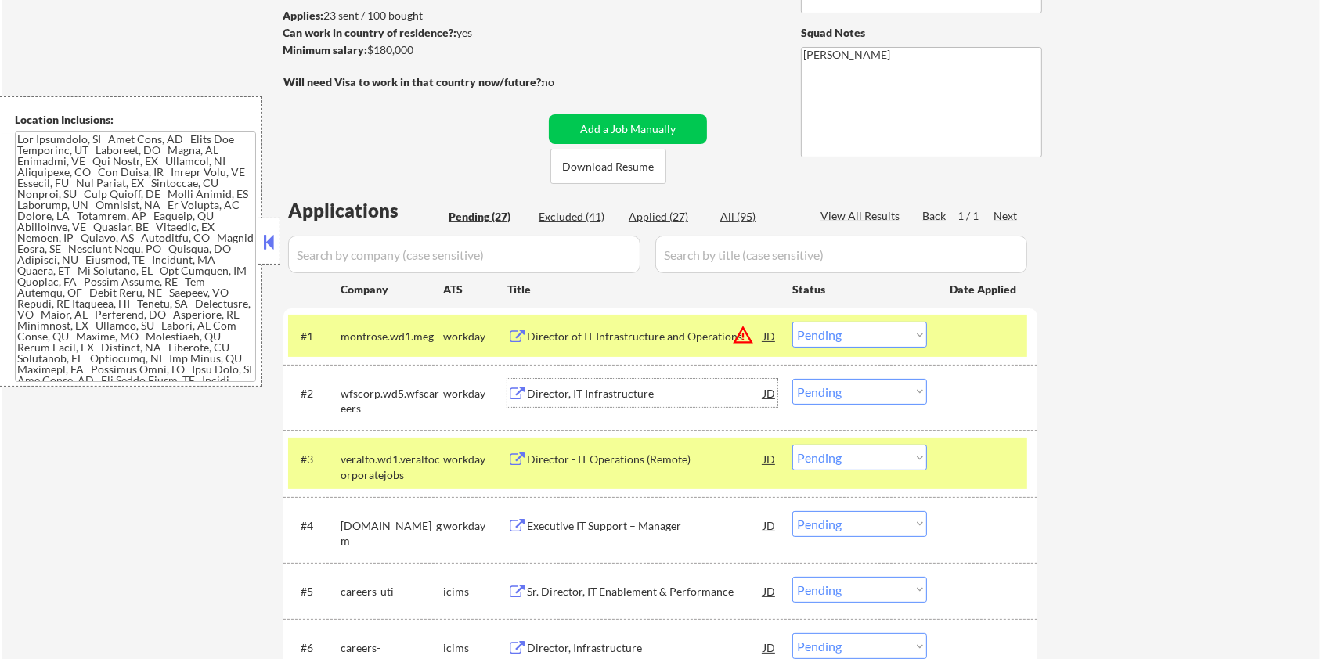
click at [594, 394] on div "Director, IT Infrastructure" at bounding box center [645, 394] width 237 height 16
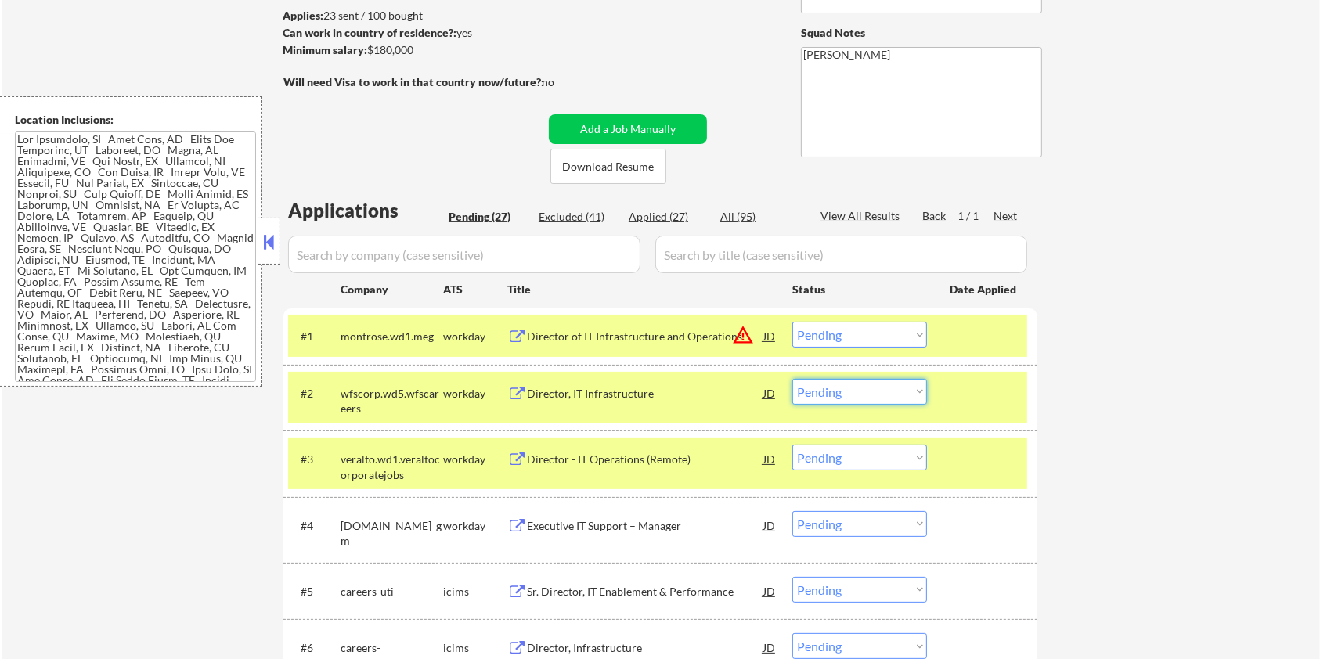
click at [875, 384] on select "Choose an option... Pending Applied Excluded (Questions) Excluded (Expired) Exc…" at bounding box center [860, 392] width 135 height 26
click at [793, 379] on select "Choose an option... Pending Applied Excluded (Questions) Excluded (Expired) Exc…" at bounding box center [860, 392] width 135 height 26
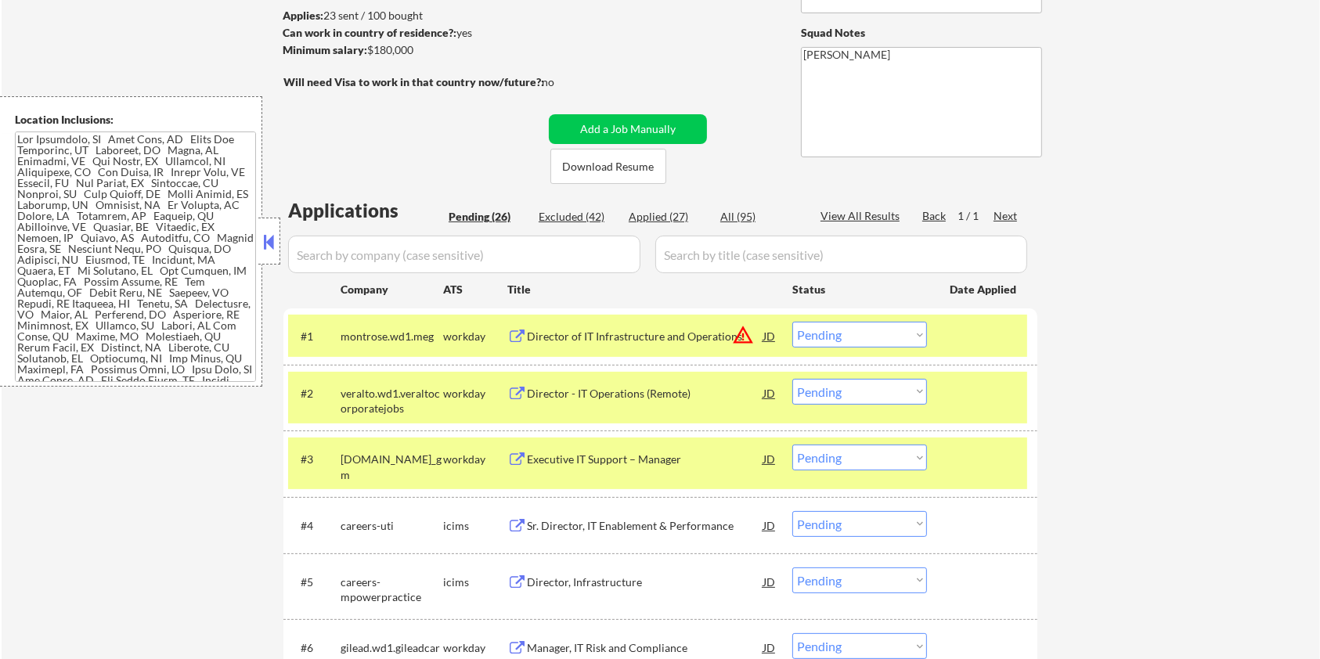
click at [630, 388] on div "Director - IT Operations (Remote)" at bounding box center [645, 394] width 237 height 16
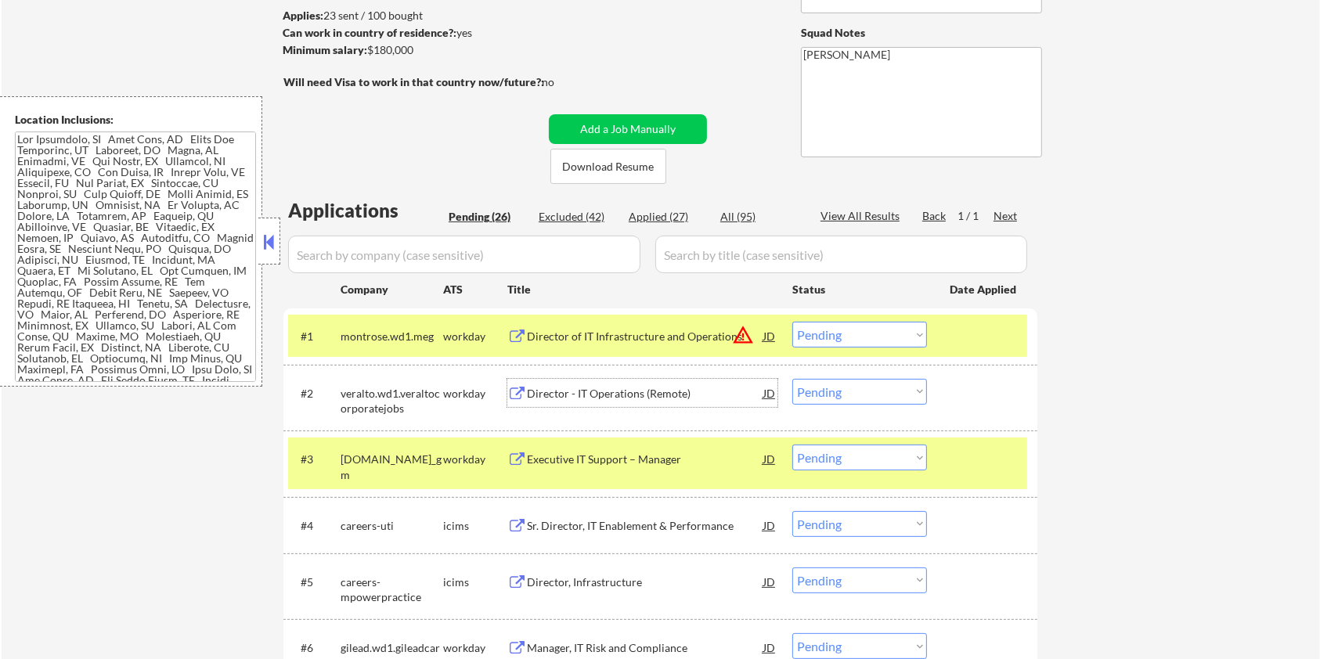
click at [901, 389] on select "Choose an option... Pending Applied Excluded (Questions) Excluded (Expired) Exc…" at bounding box center [860, 392] width 135 height 26
click at [793, 379] on select "Choose an option... Pending Applied Excluded (Questions) Excluded (Expired) Exc…" at bounding box center [860, 392] width 135 height 26
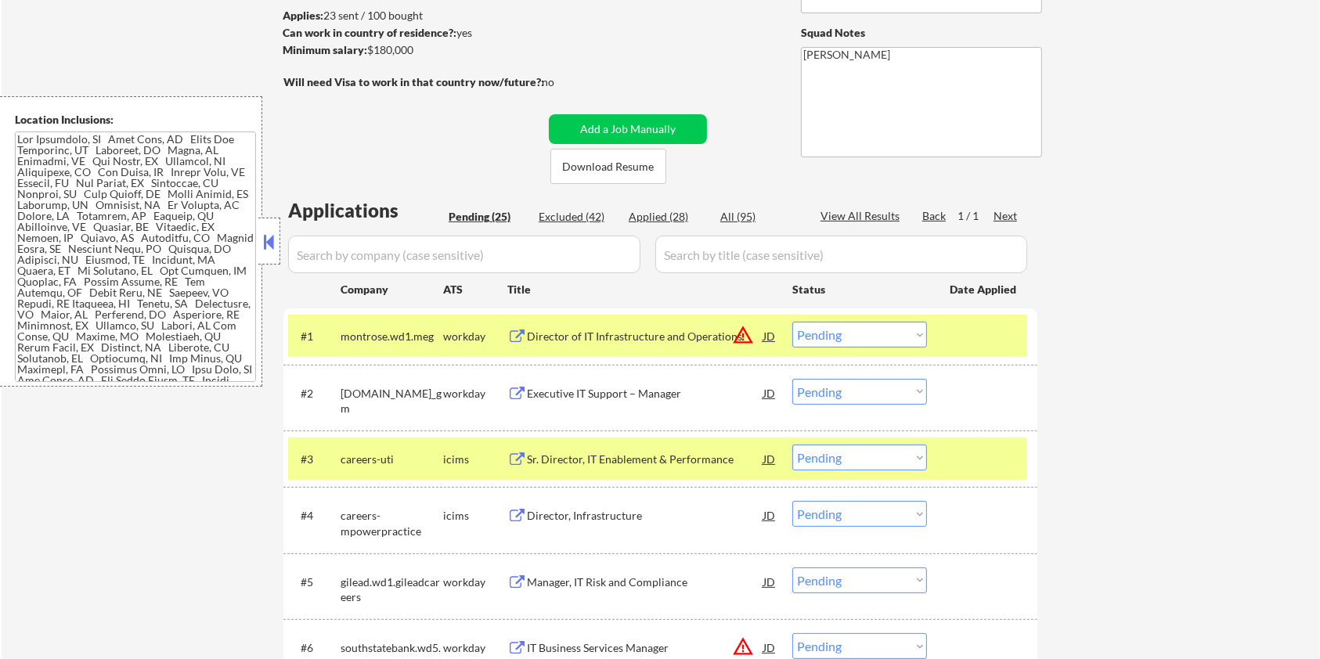
click at [627, 394] on div "Executive IT Support – Manager" at bounding box center [645, 394] width 237 height 16
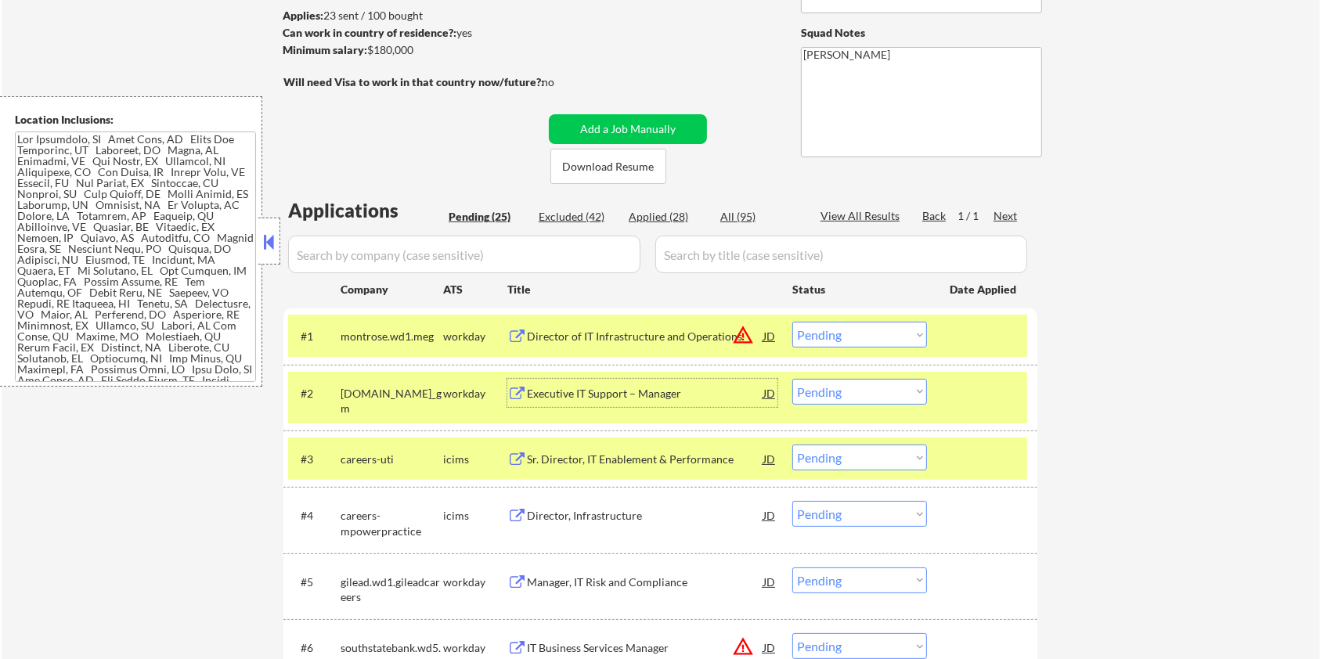
click at [867, 392] on select "Choose an option... Pending Applied Excluded (Questions) Excluded (Expired) Exc…" at bounding box center [860, 392] width 135 height 26
click at [793, 379] on select "Choose an option... Pending Applied Excluded (Questions) Excluded (Expired) Exc…" at bounding box center [860, 392] width 135 height 26
select select ""pending""
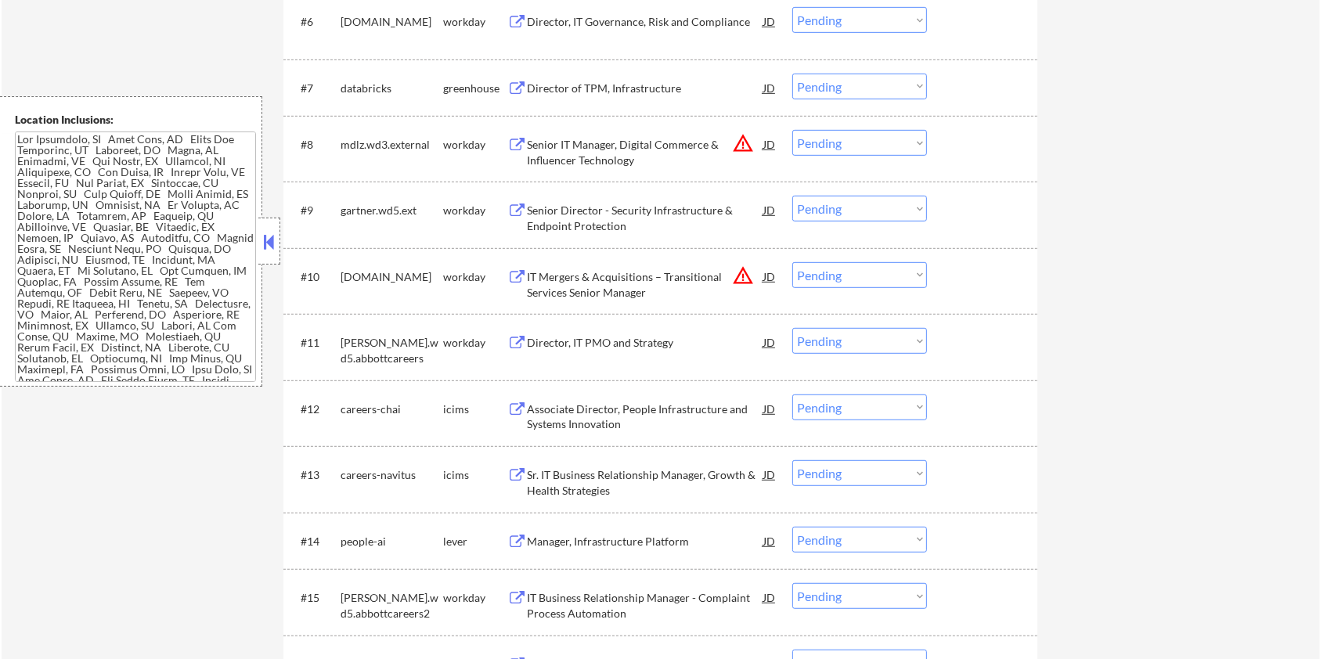
scroll to position [1044, 0]
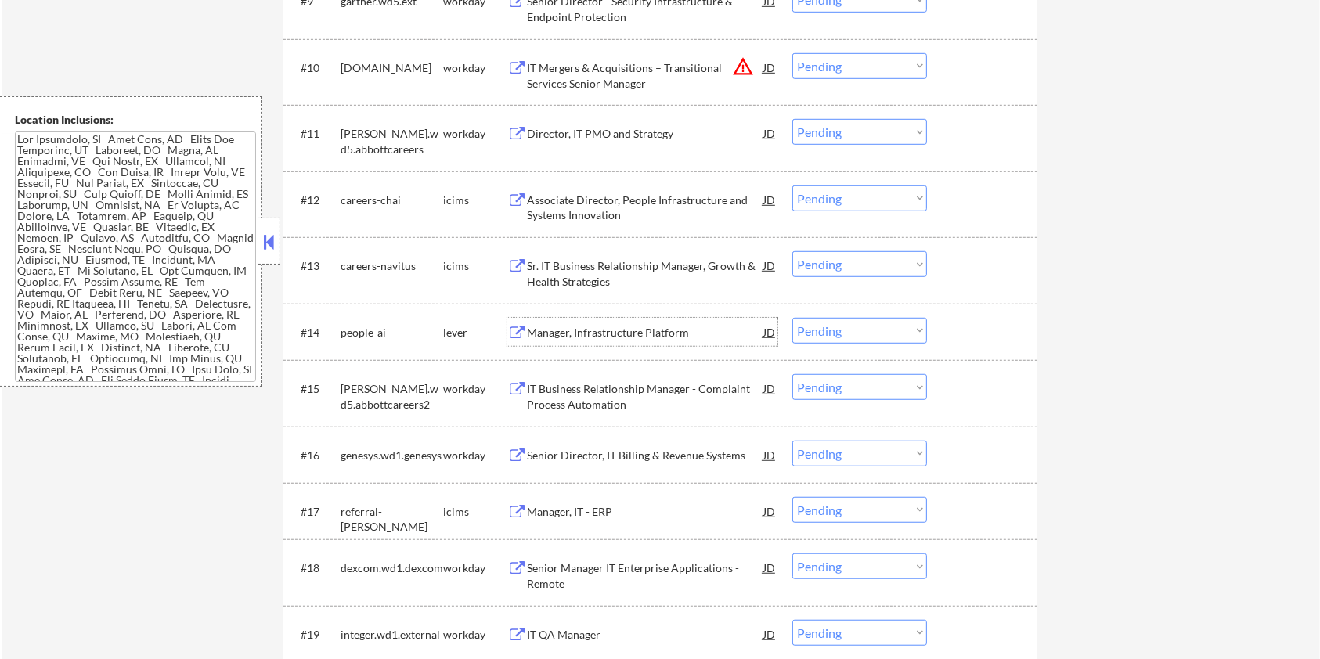
click at [636, 335] on div "Manager, Infrastructure Platform" at bounding box center [645, 333] width 237 height 16
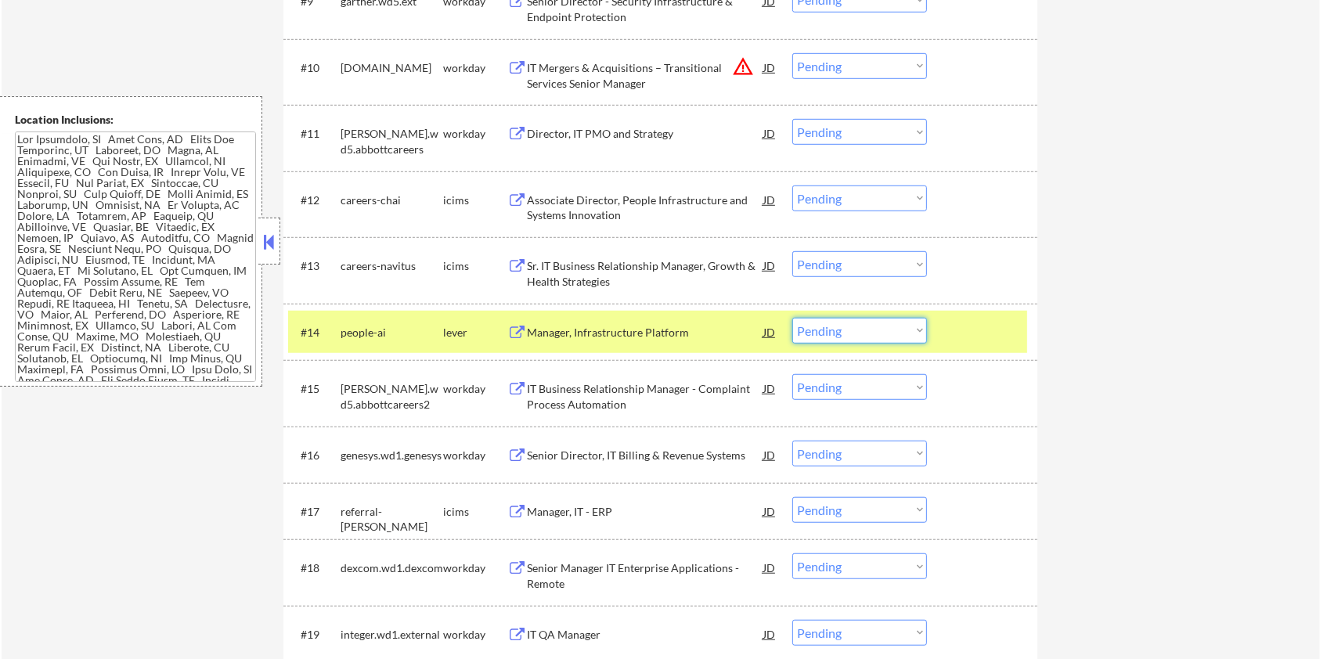
click at [897, 334] on select "Choose an option... Pending Applied Excluded (Questions) Excluded (Expired) Exc…" at bounding box center [860, 331] width 135 height 26
click at [793, 318] on select "Choose an option... Pending Applied Excluded (Questions) Excluded (Expired) Exc…" at bounding box center [860, 331] width 135 height 26
select select ""pending""
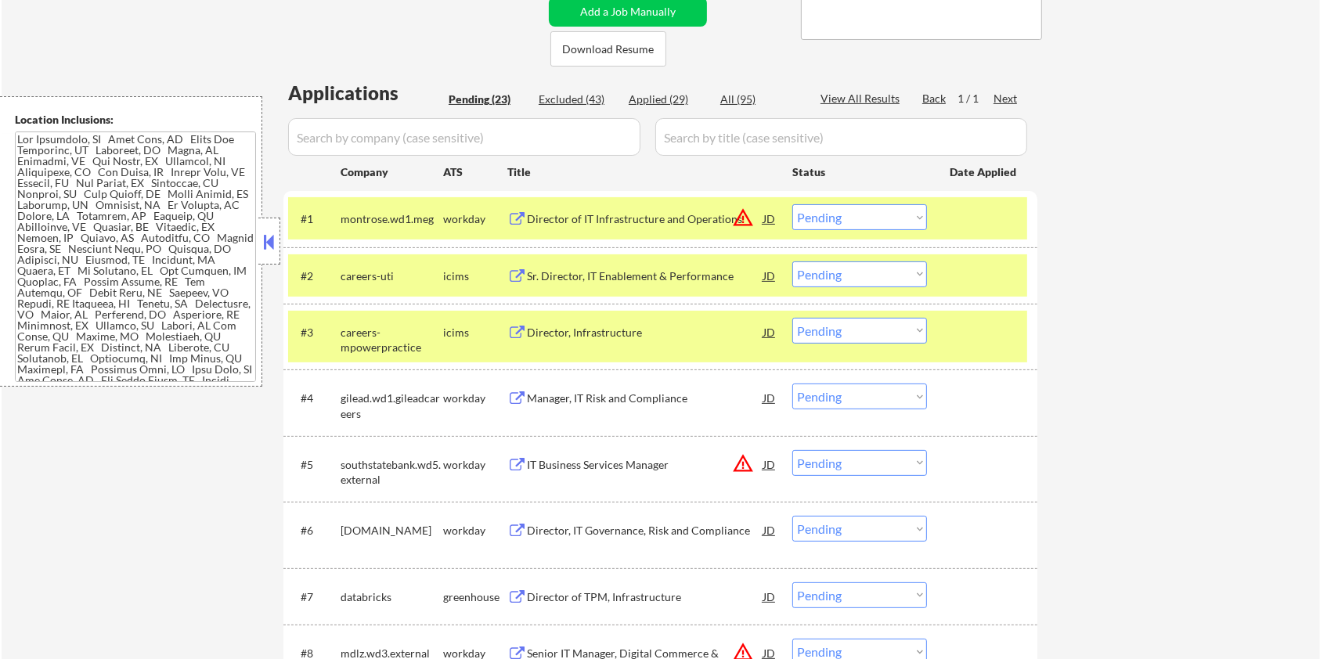
scroll to position [313, 0]
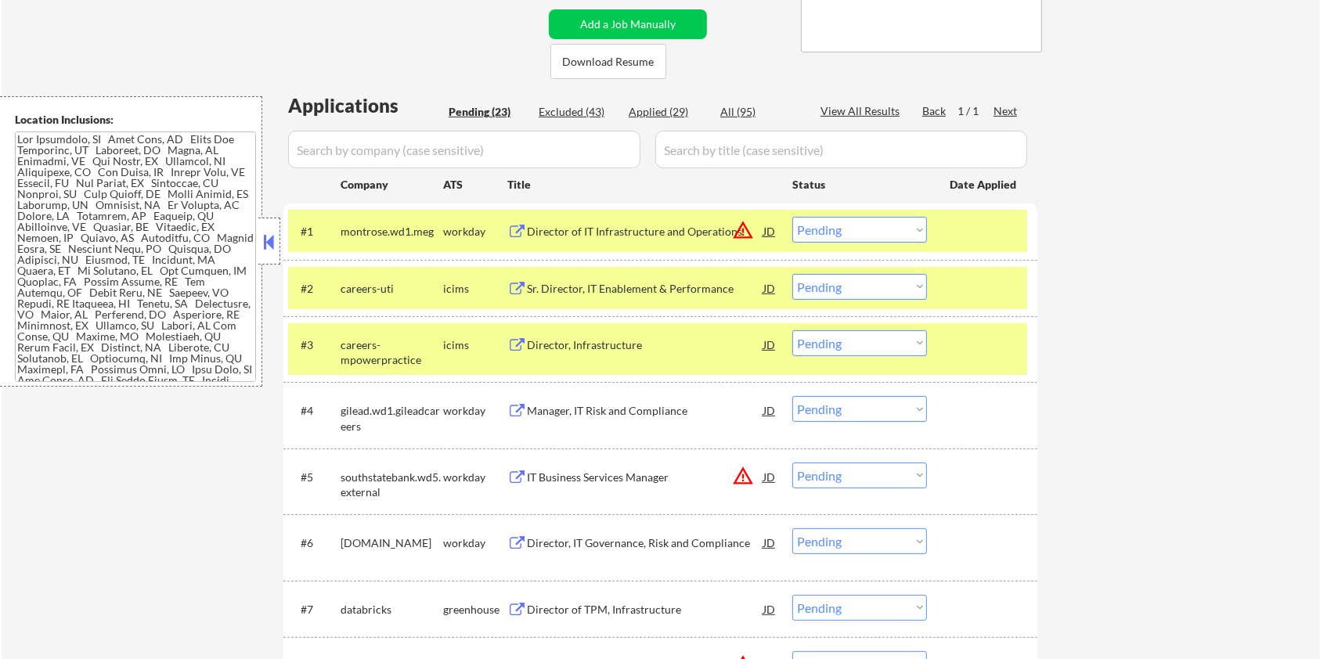
click at [596, 406] on div "Manager, IT Risk and Compliance" at bounding box center [645, 411] width 237 height 16
